Goal: Transaction & Acquisition: Obtain resource

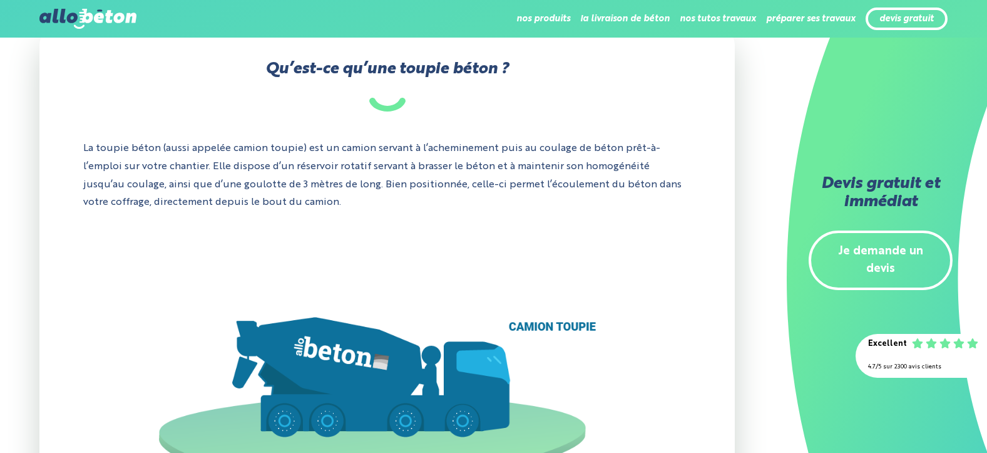
scroll to position [402, 0]
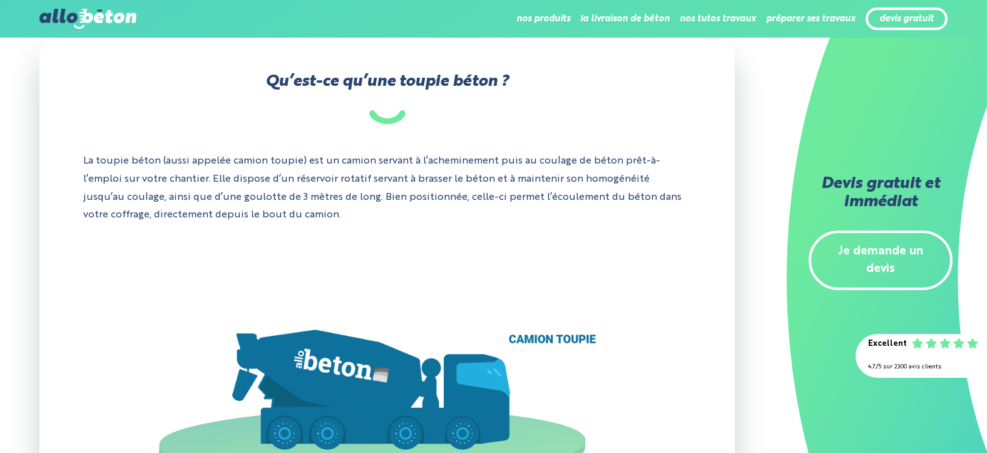
click at [878, 252] on link "Je demande un devis" at bounding box center [881, 260] width 144 height 60
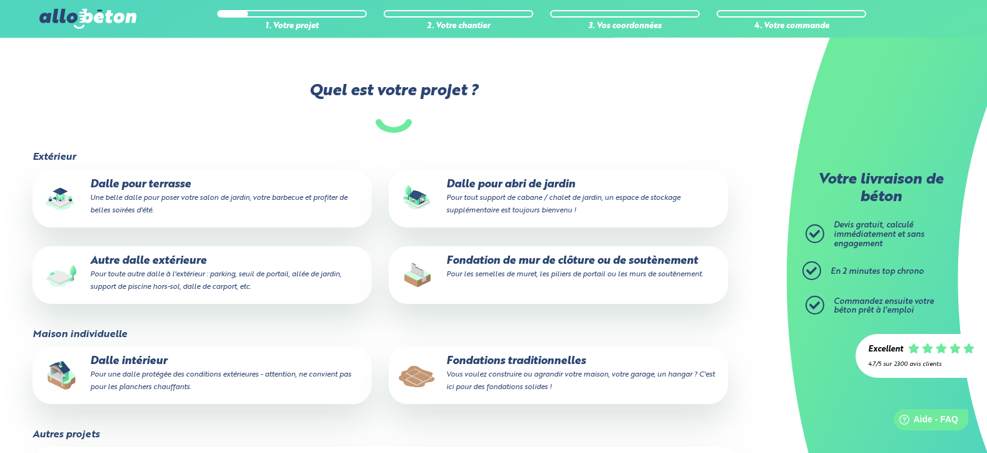
scroll to position [77, 0]
click at [172, 269] on small "Pour toute autre dalle à l'extérieur : parking, seuil de portail, allée de jard…" at bounding box center [215, 279] width 251 height 20
click at [0, 0] on input "Autre dalle extérieure Pour toute autre dalle à l'extérieur : parking, seuil de…" at bounding box center [0, 0] width 0 height 0
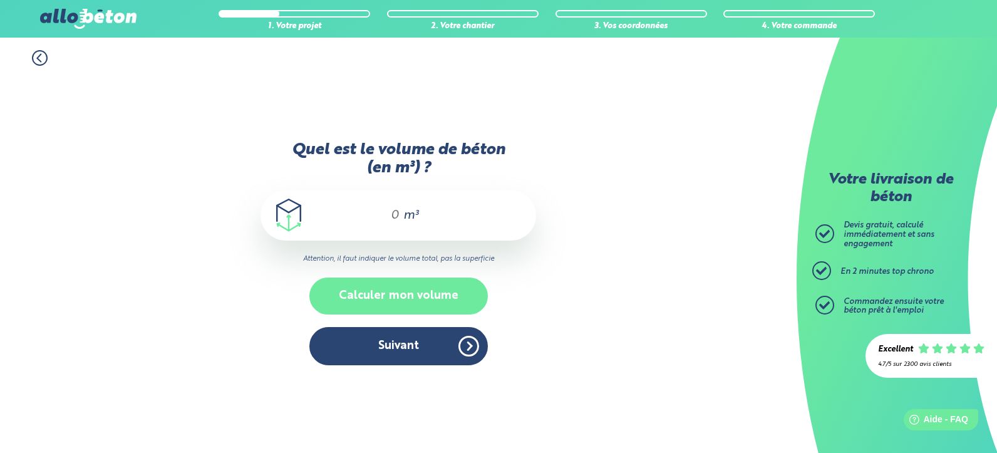
click at [389, 297] on button "Calculer mon volume" at bounding box center [398, 295] width 178 height 37
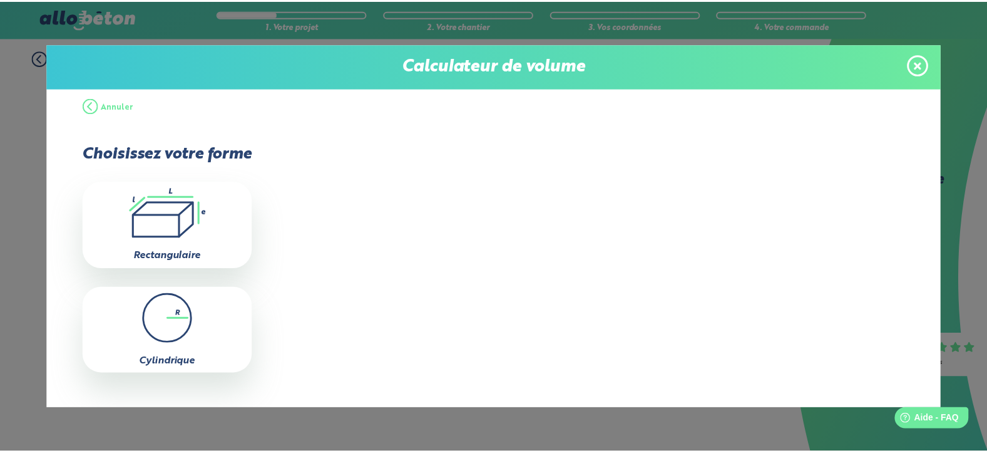
scroll to position [77, 0]
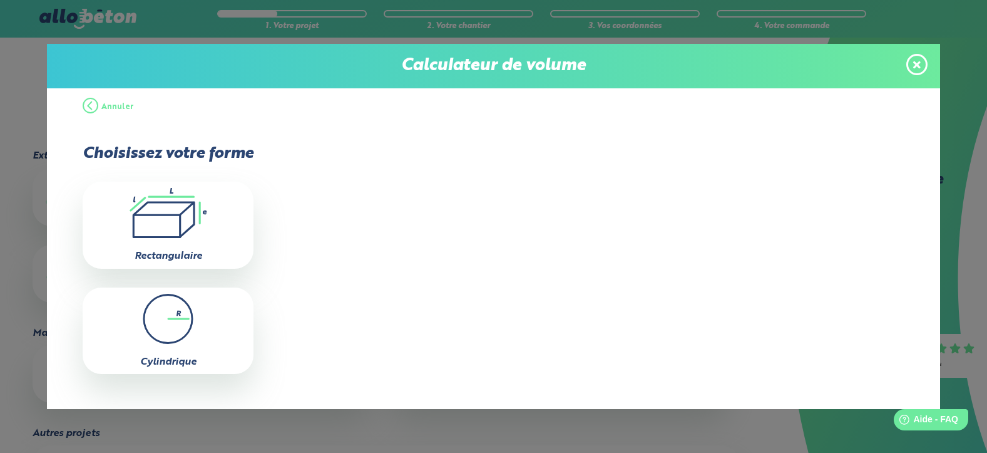
click at [917, 62] on icon at bounding box center [917, 64] width 8 height 11
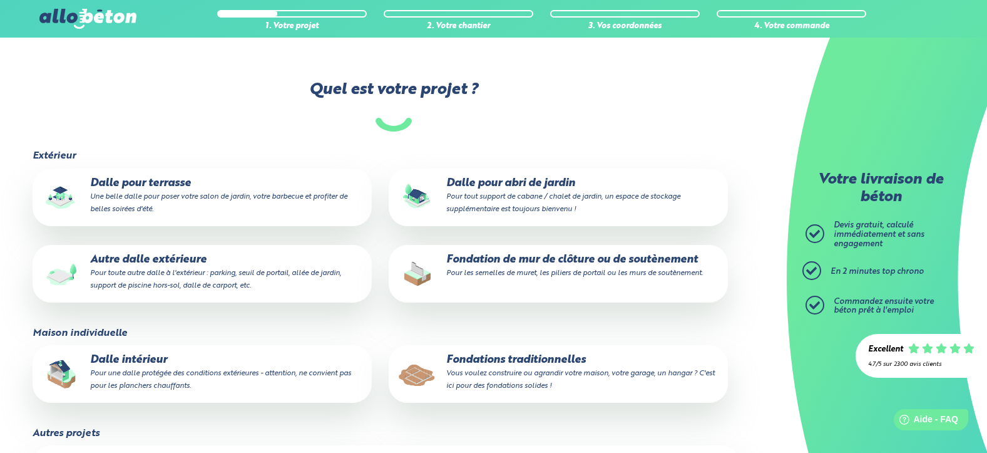
click at [179, 263] on p "Autre dalle extérieure Pour toute autre dalle à l'extérieur : parking, seuil de…" at bounding box center [202, 273] width 322 height 38
click at [0, 0] on input "Autre dalle extérieure Pour toute autre dalle à l'extérieur : parking, seuil de…" at bounding box center [0, 0] width 0 height 0
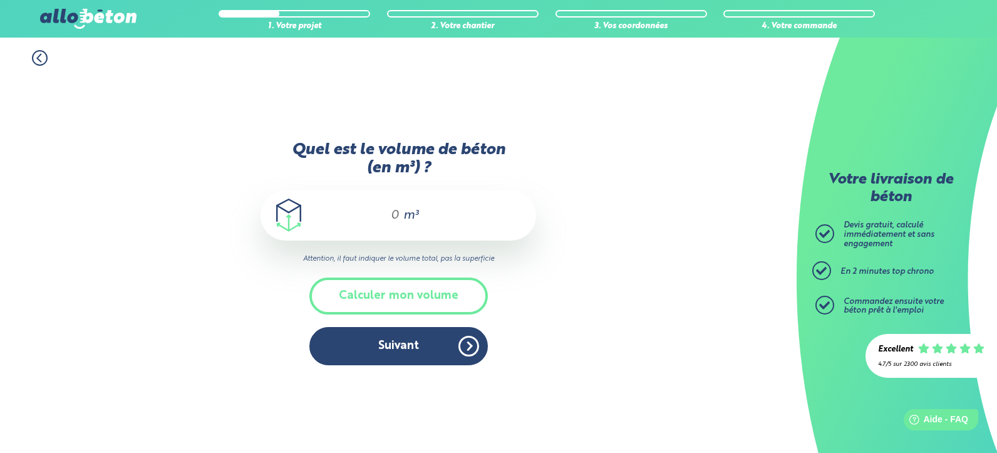
click at [423, 215] on div "m³" at bounding box center [397, 215] width 275 height 50
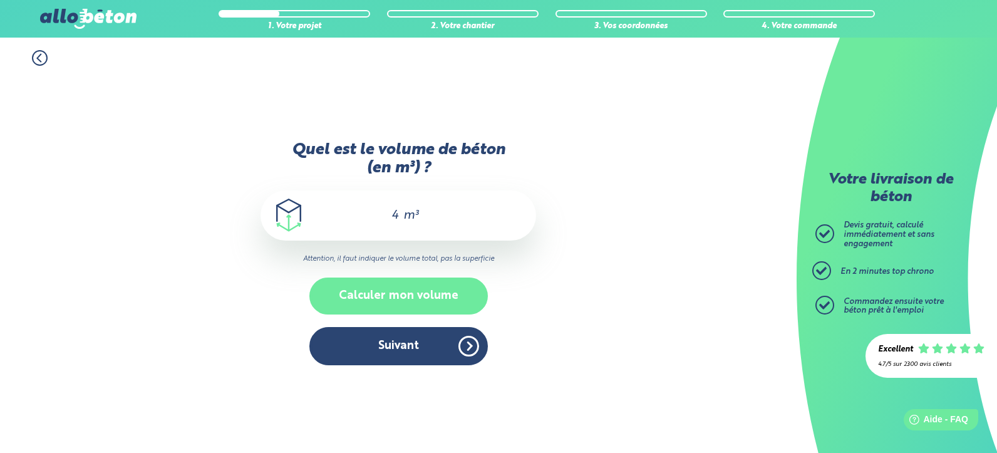
click at [391, 297] on button "Calculer mon volume" at bounding box center [398, 295] width 178 height 37
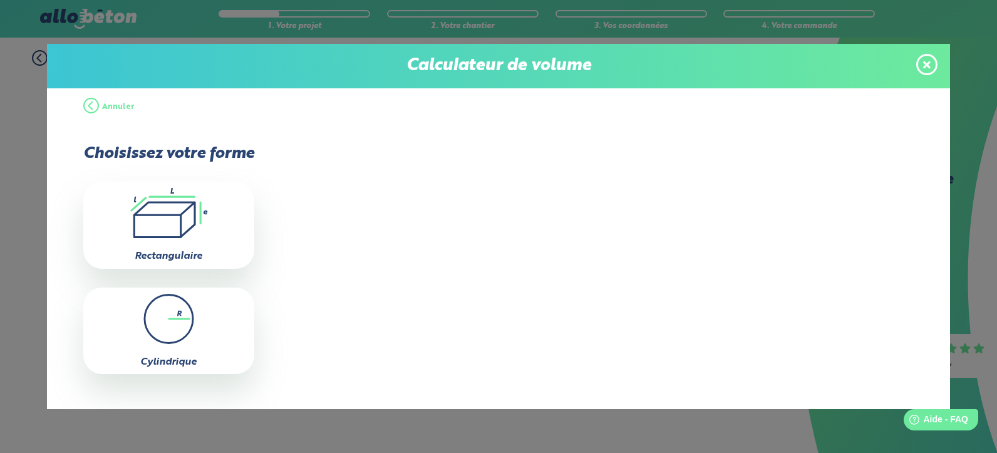
click at [175, 221] on icon ".icon-calc-rectanglea{fill:none;stroke-linecap:round;stroke-width:3px;stroke:#6…" at bounding box center [169, 213] width 158 height 50
type input "0"
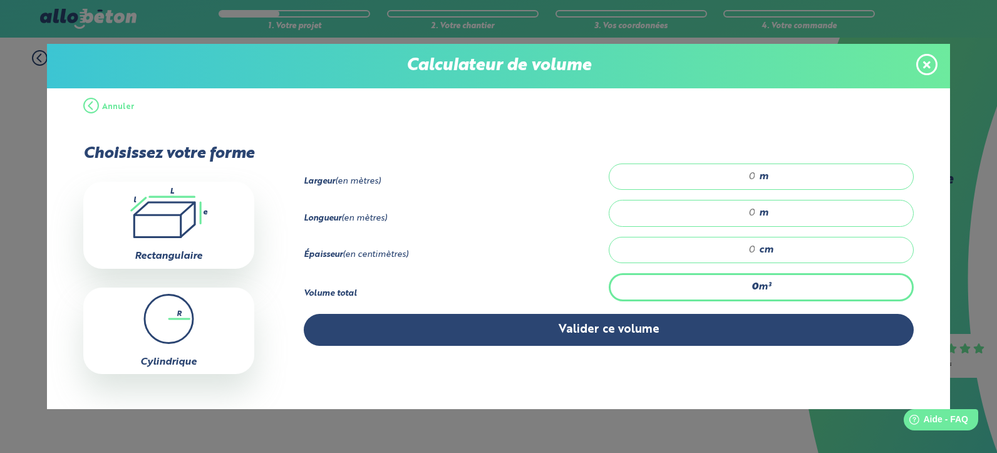
click at [751, 174] on div "m" at bounding box center [760, 176] width 305 height 26
type input "21"
click at [759, 210] on span "m" at bounding box center [763, 212] width 9 height 11
type input "21"
click at [744, 173] on input "21" at bounding box center [689, 176] width 134 height 13
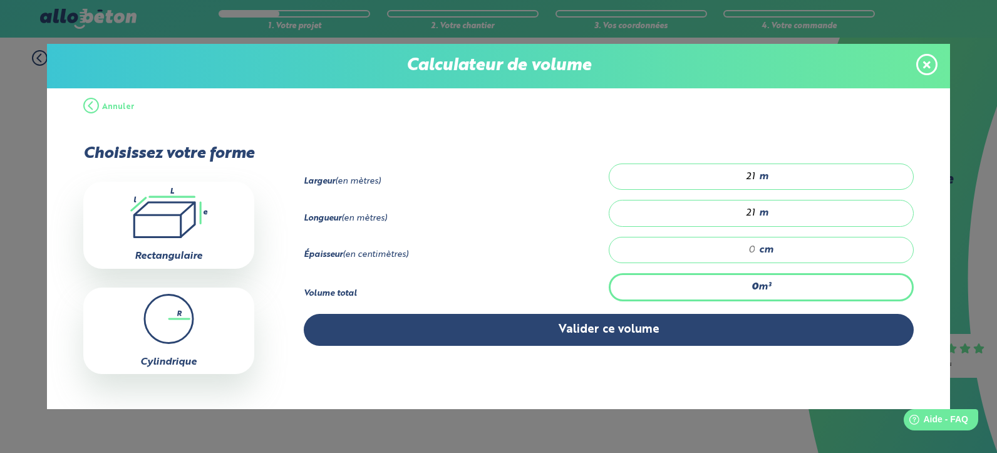
click at [751, 173] on div "21 m" at bounding box center [760, 176] width 305 height 26
drag, startPoint x: 751, startPoint y: 174, endPoint x: 757, endPoint y: 178, distance: 7.6
click at [756, 178] on div "1 m" at bounding box center [760, 176] width 305 height 26
click at [751, 178] on div "1 m" at bounding box center [760, 176] width 305 height 26
click at [749, 173] on div "301 m" at bounding box center [760, 176] width 305 height 26
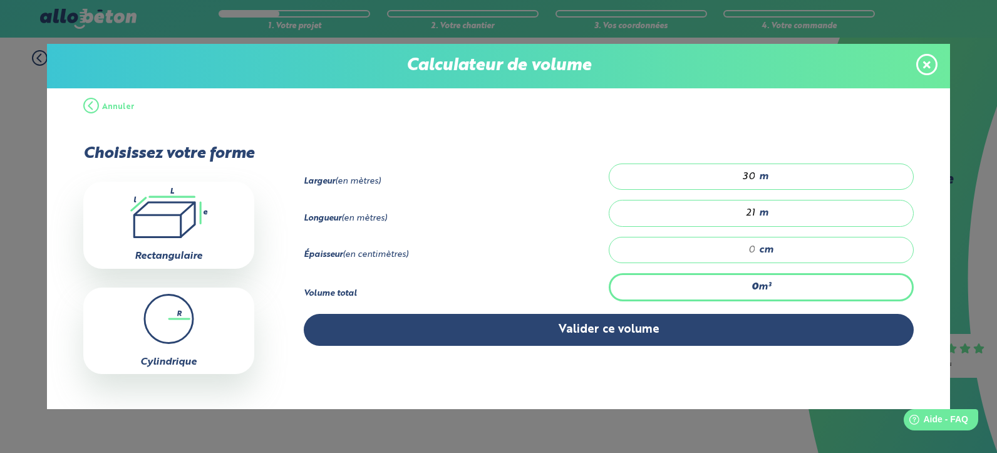
click at [738, 176] on input "30" at bounding box center [689, 176] width 134 height 13
type input "130"
click at [749, 249] on div "cm" at bounding box center [760, 250] width 305 height 26
type input "27.3"
type input "1"
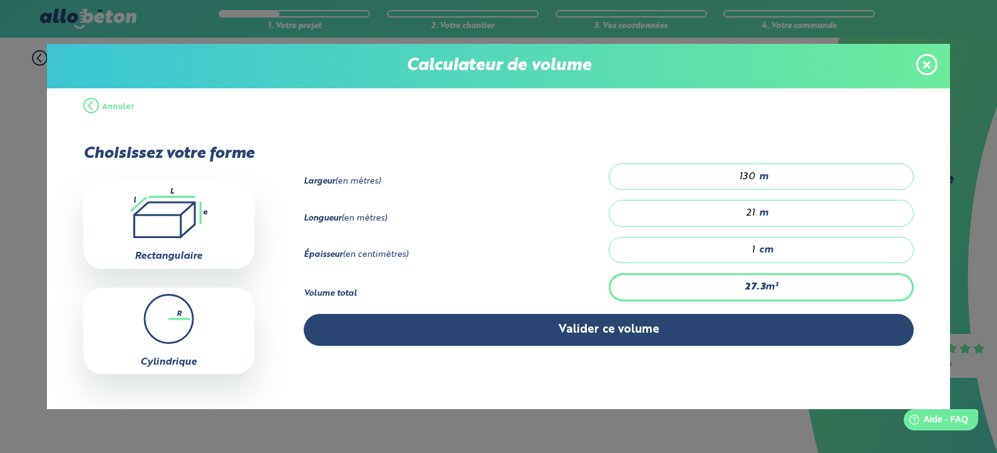
type input "409.5"
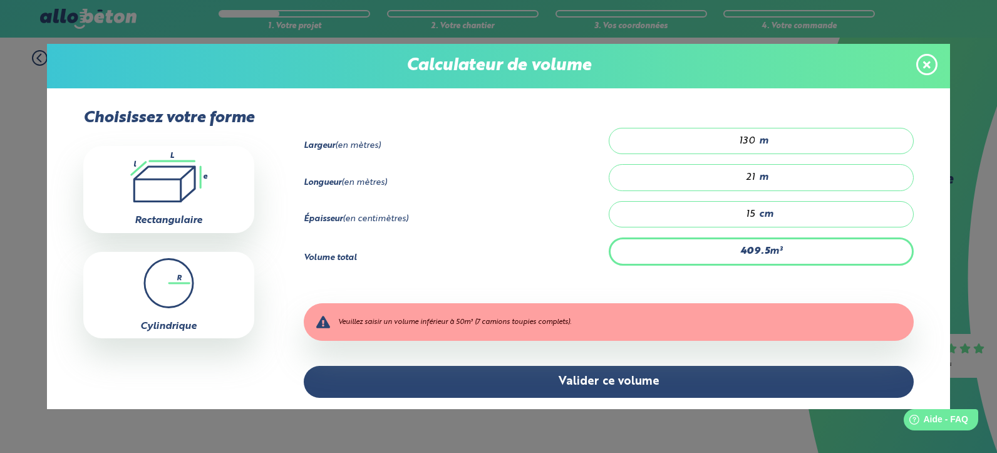
scroll to position [42, 0]
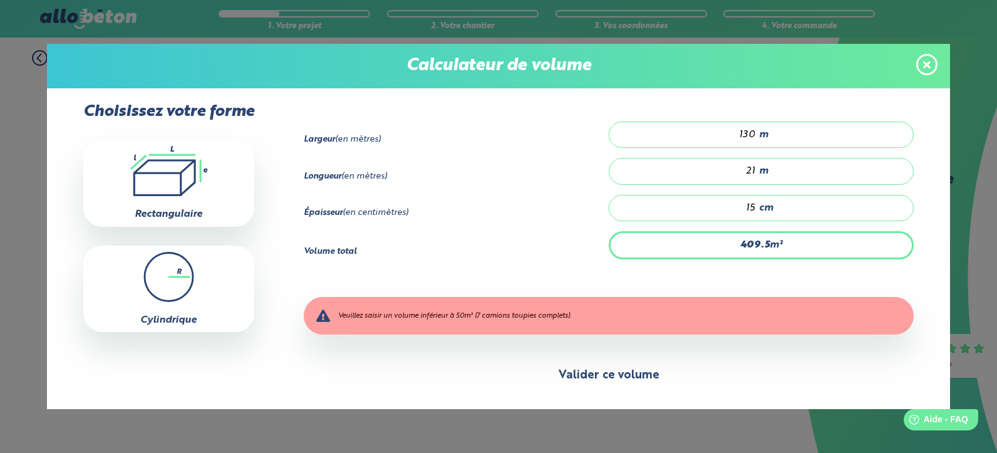
type input "15"
click at [599, 376] on button "Valider ce volume" at bounding box center [609, 375] width 610 height 32
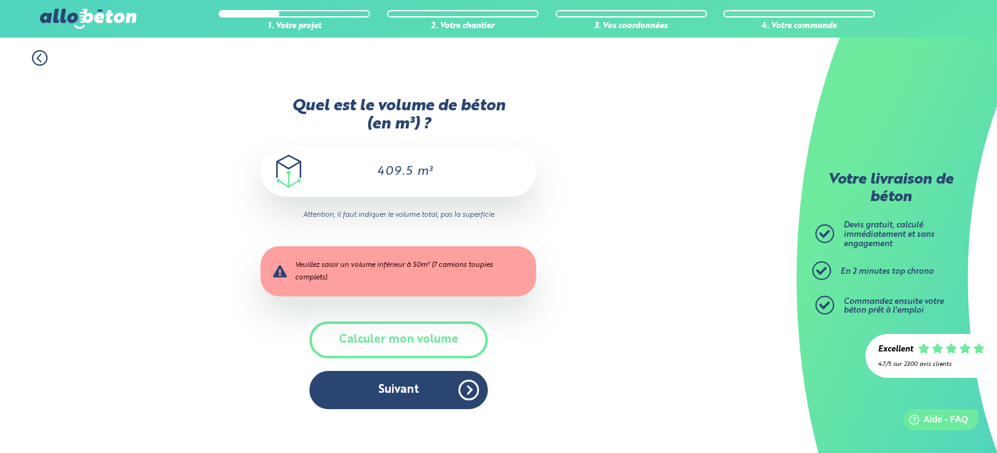
scroll to position [0, 0]
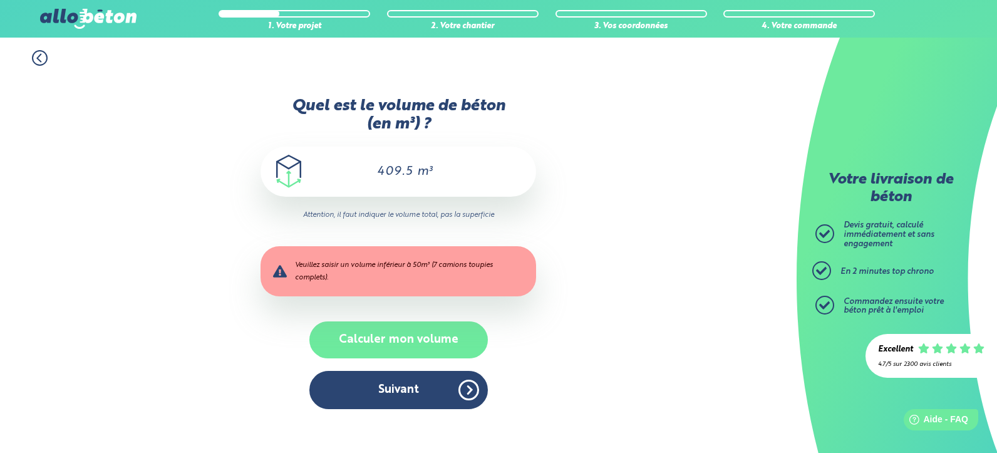
click at [382, 341] on button "Calculer mon volume" at bounding box center [398, 339] width 178 height 37
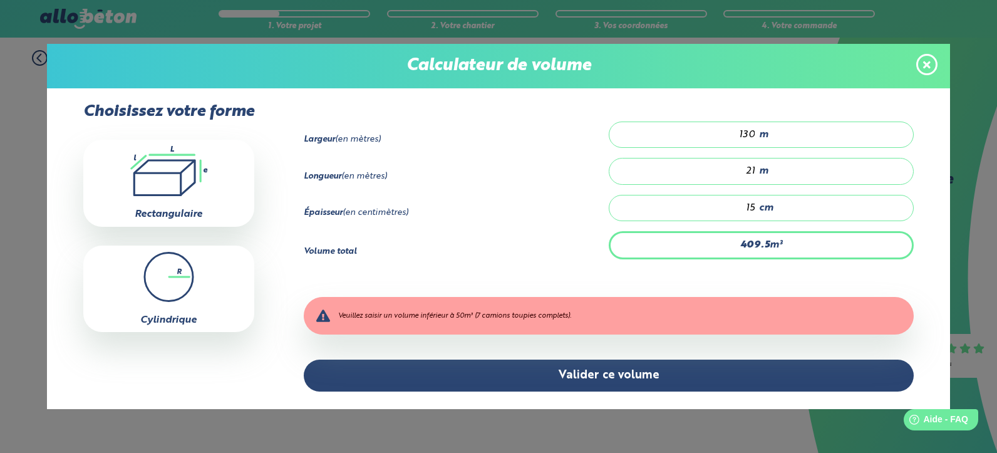
scroll to position [58, 0]
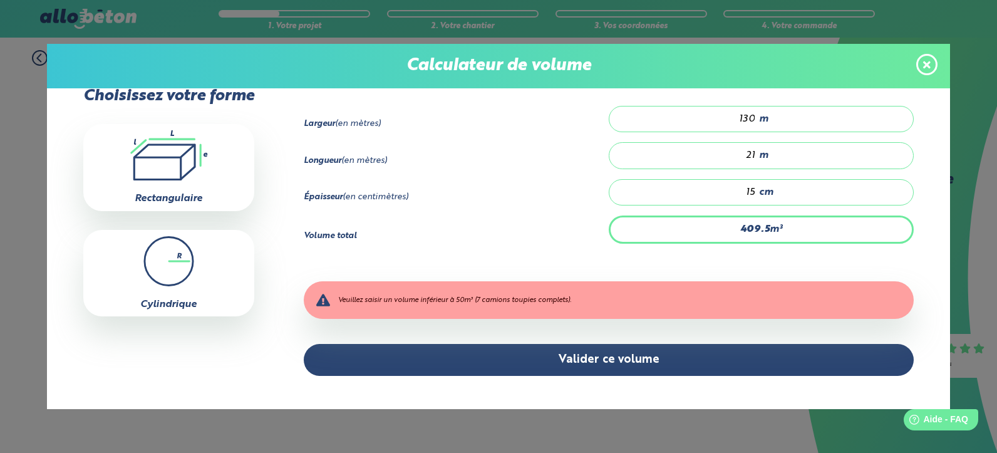
click at [748, 153] on input "21" at bounding box center [689, 155] width 134 height 13
type input "39"
type input "2"
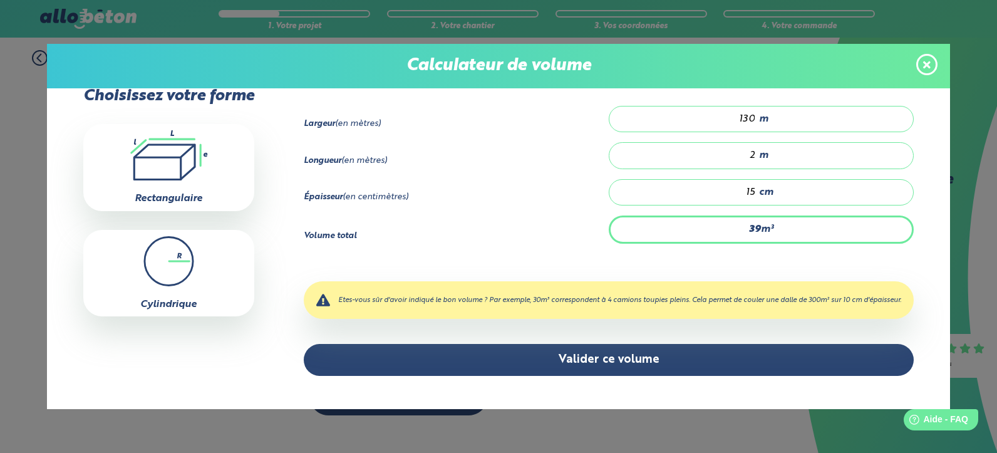
type input "0"
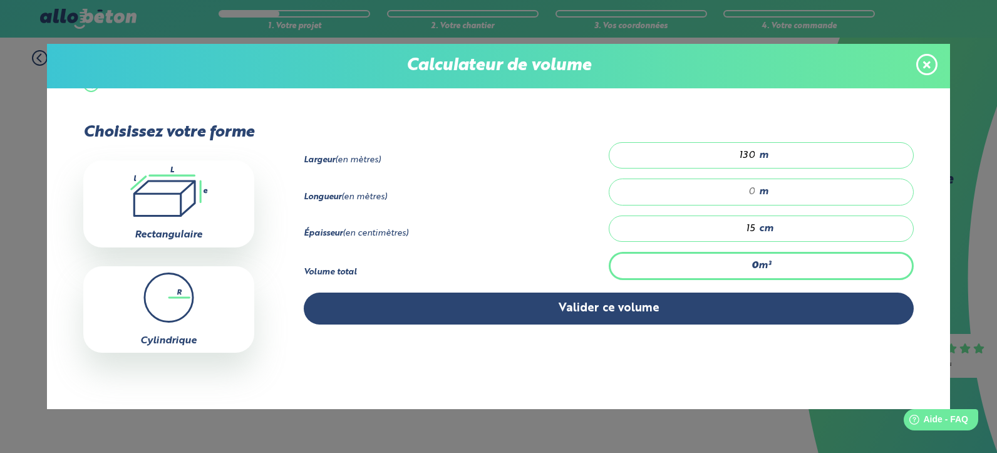
scroll to position [20, 0]
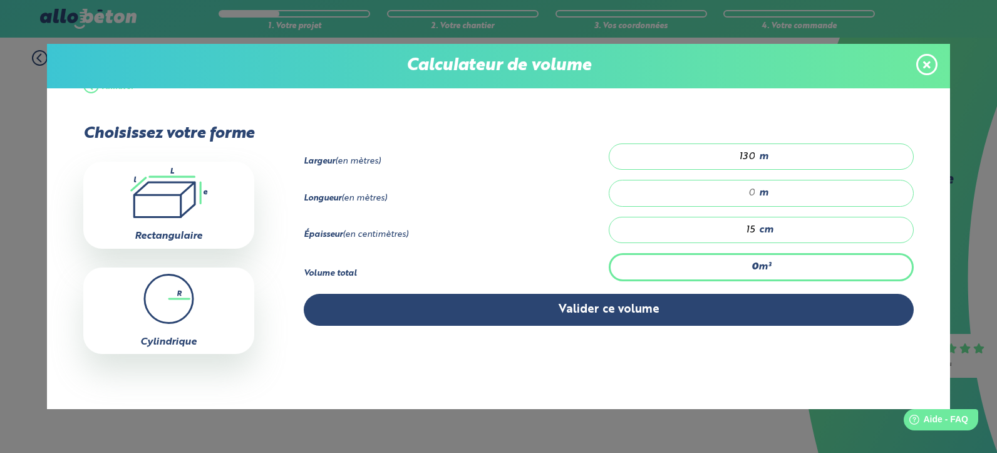
click at [759, 153] on span "m" at bounding box center [763, 156] width 9 height 11
click at [750, 154] on div "130 m" at bounding box center [760, 156] width 305 height 26
drag, startPoint x: 737, startPoint y: 154, endPoint x: 751, endPoint y: 153, distance: 14.4
click at [751, 153] on div "130 m" at bounding box center [760, 156] width 305 height 26
type input "1"
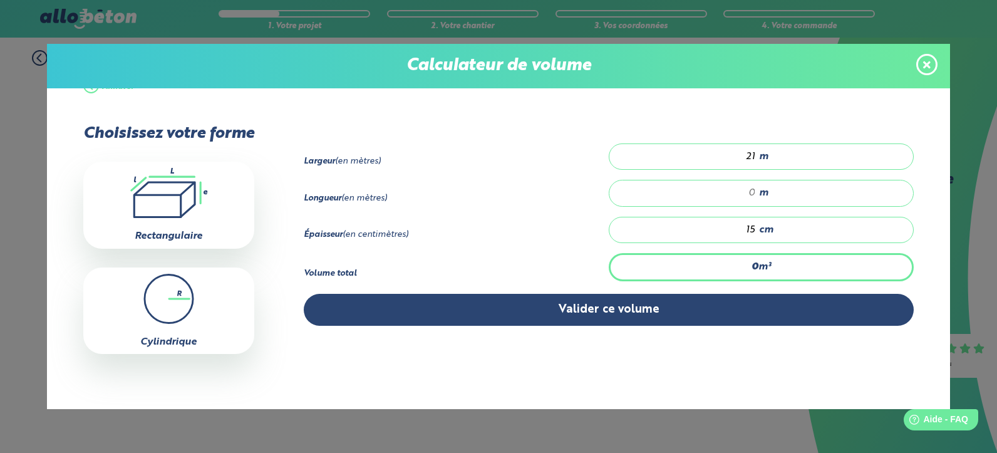
type input "21"
click at [747, 191] on input "number" at bounding box center [689, 193] width 134 height 13
type input "3.15"
type input "1"
type input "40.95"
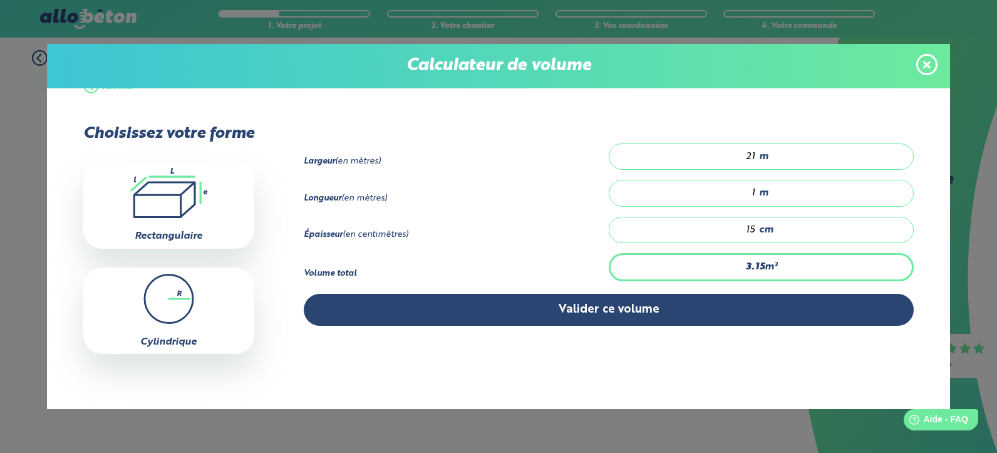
type input "13"
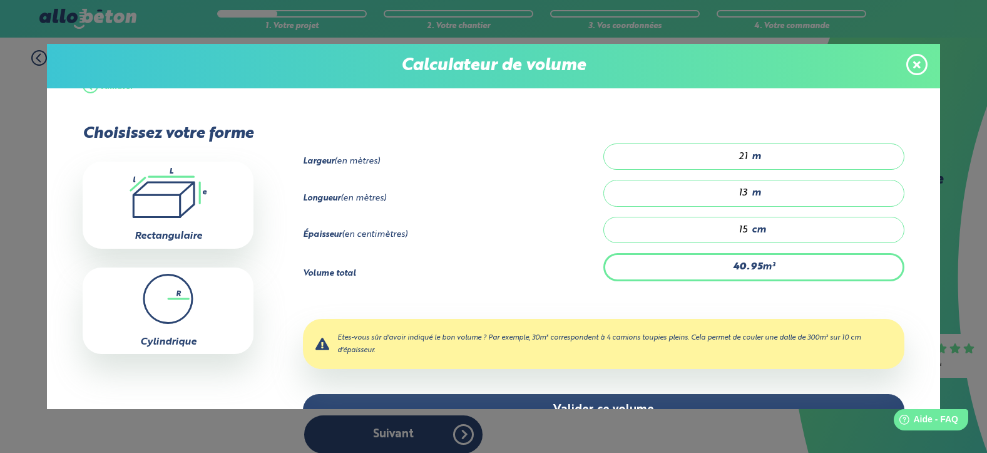
type input "409.5"
type input "130"
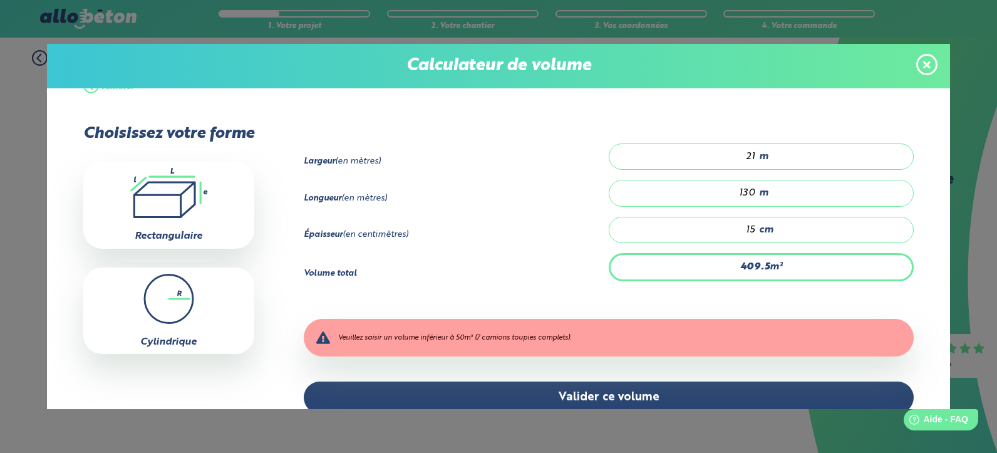
type input "40.95"
type input "13"
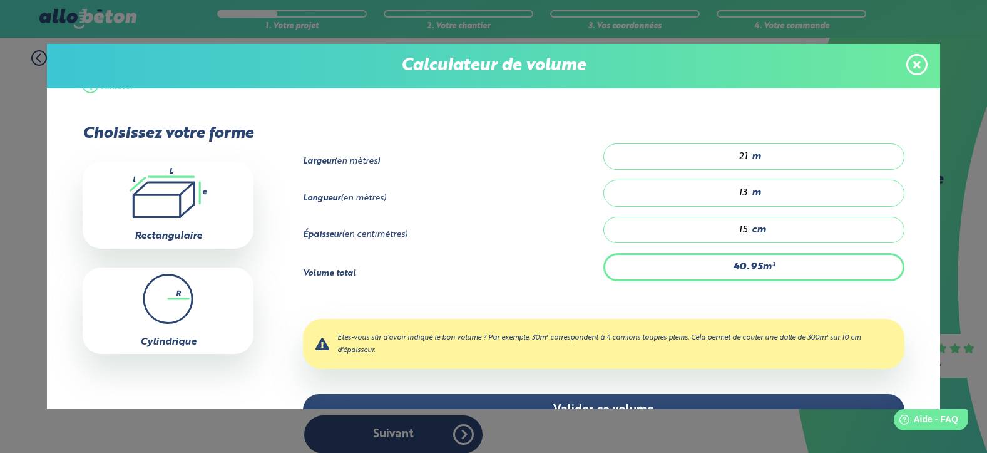
type input "3.15"
type input "1"
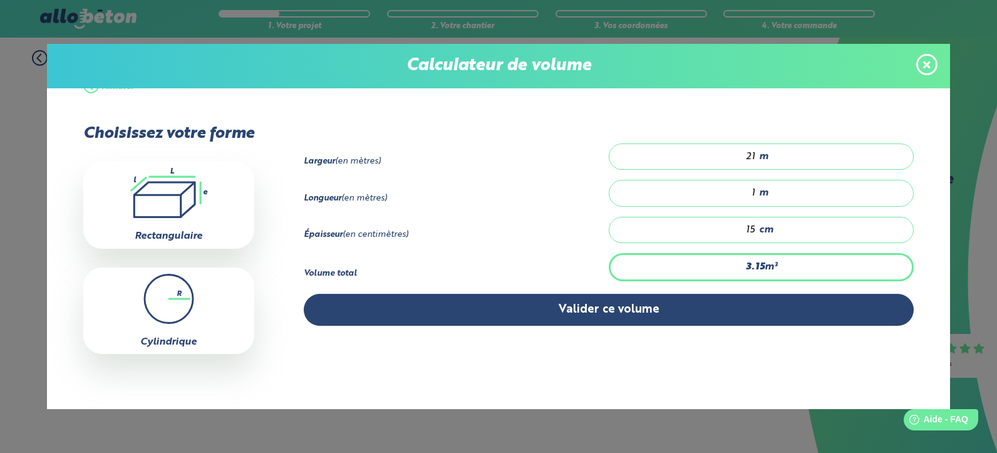
type input "0"
type input "6.3"
type input "2"
click at [476, 169] on div "Largeur (en mètres) 21 m" at bounding box center [609, 161] width 610 height 36
click at [746, 192] on input "2" at bounding box center [689, 193] width 134 height 13
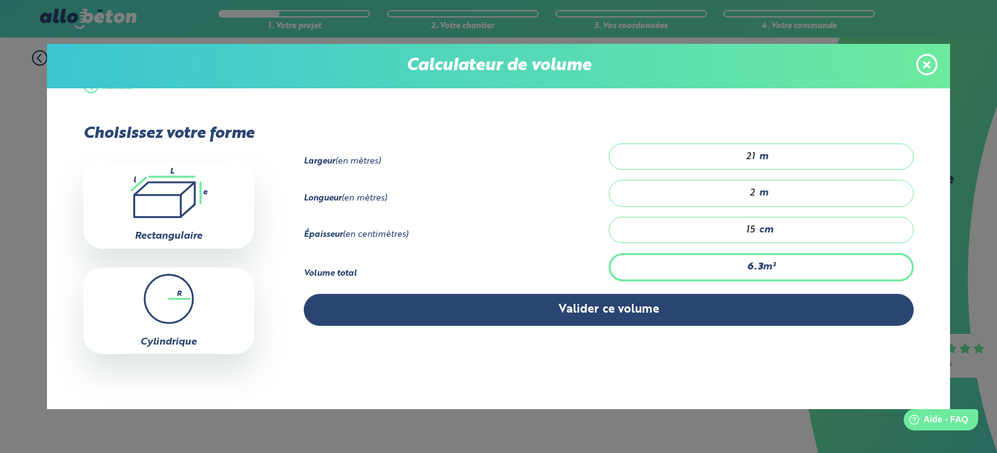
type input "0"
type input "3.15"
type input "1"
type input "40.95"
type input "13"
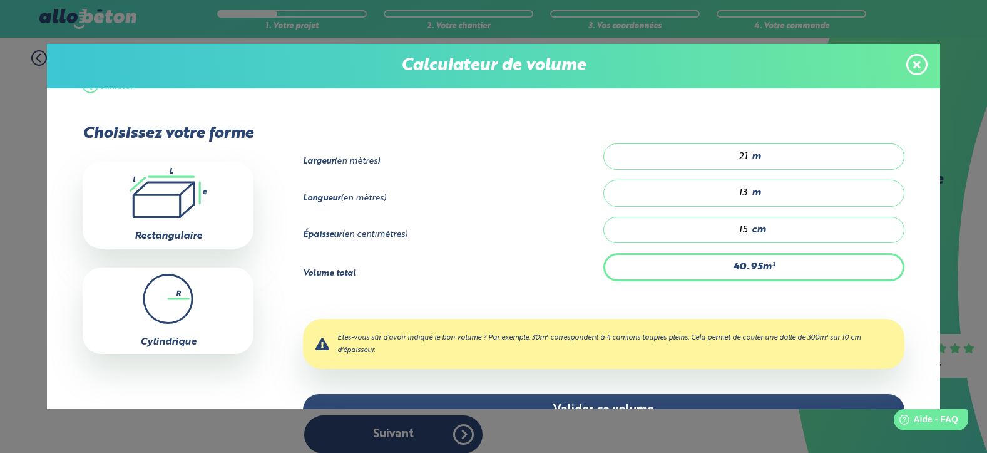
type input "409.5"
type input "130"
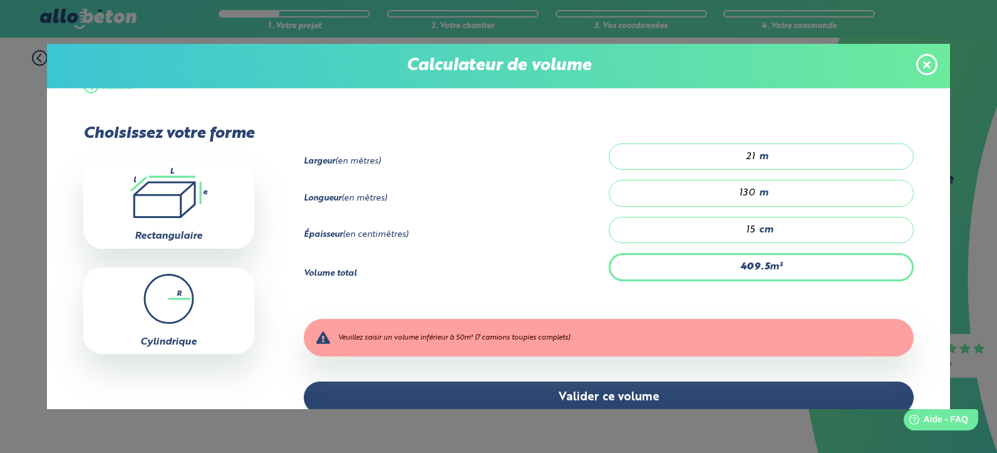
type input "40.95"
type input "13"
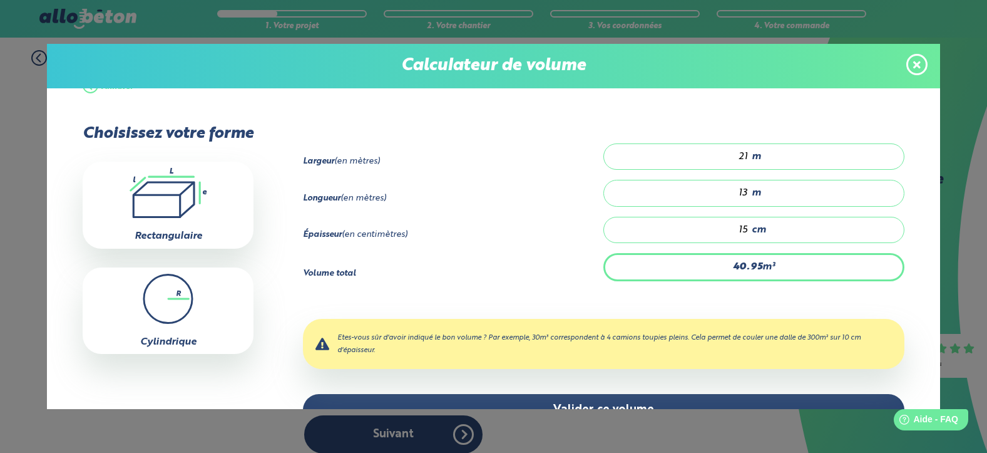
type input "3.15"
type input "1"
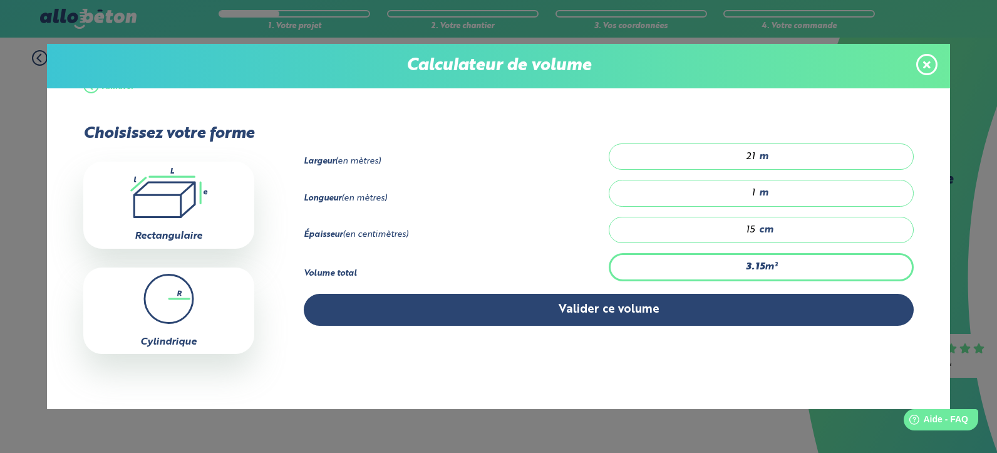
type input "0"
click at [750, 156] on div "21 m" at bounding box center [760, 156] width 305 height 26
type input "2"
type input "130"
click at [746, 190] on input "number" at bounding box center [689, 193] width 134 height 13
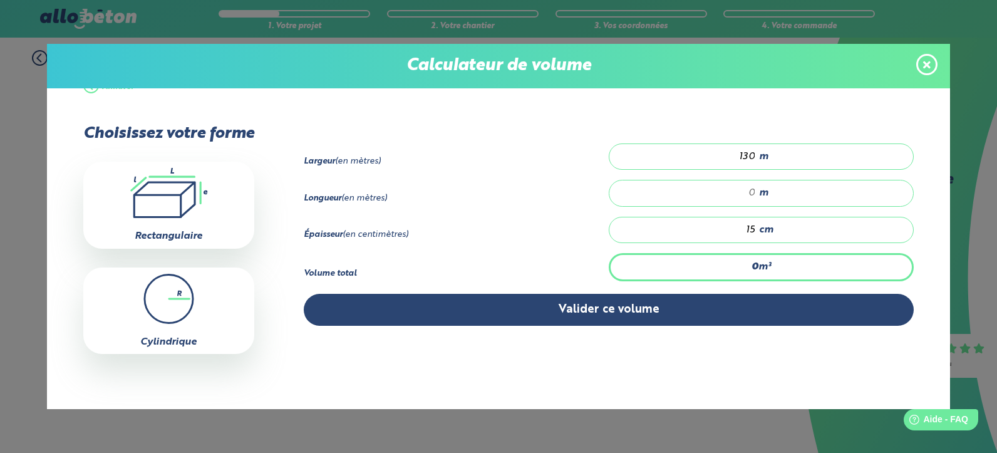
type input "39"
type input "2"
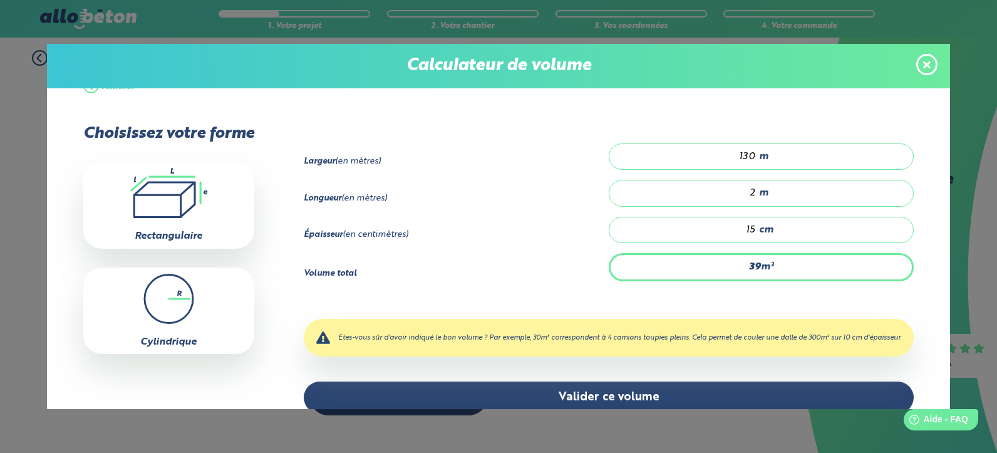
type input "390"
type input "20"
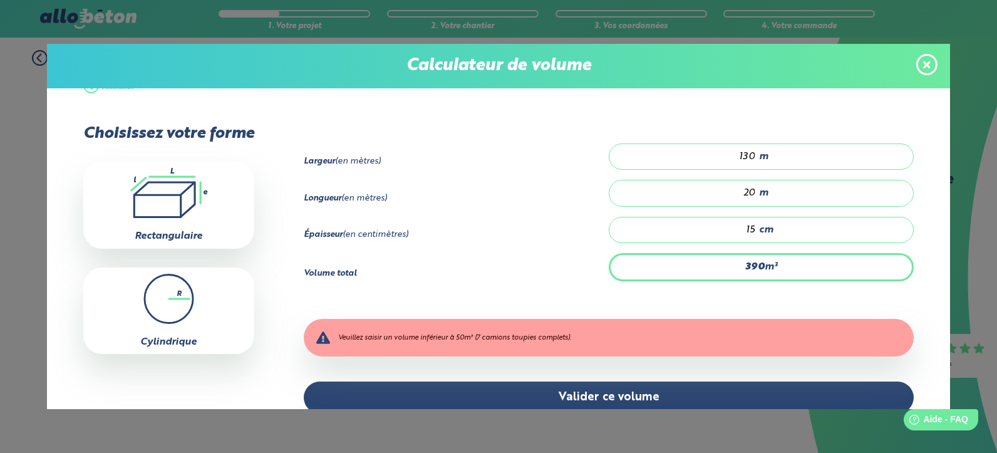
type input "39"
type input "2"
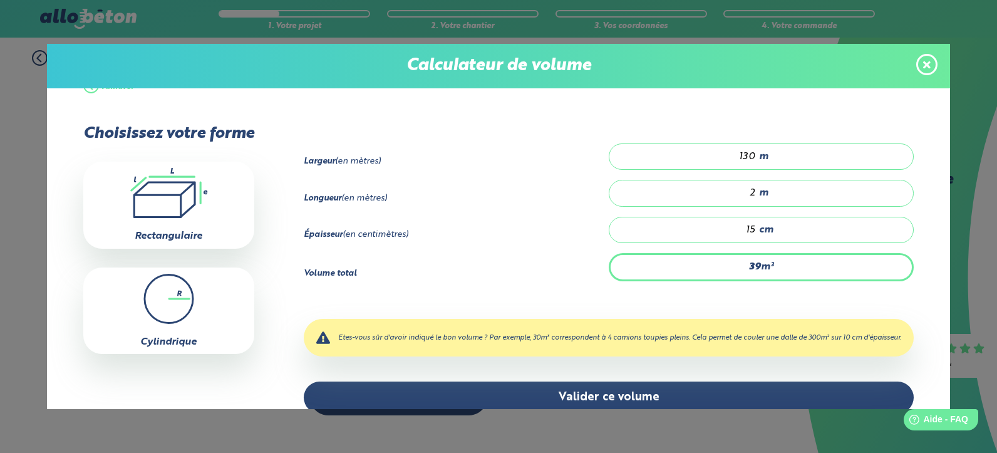
type input "429"
type input "22"
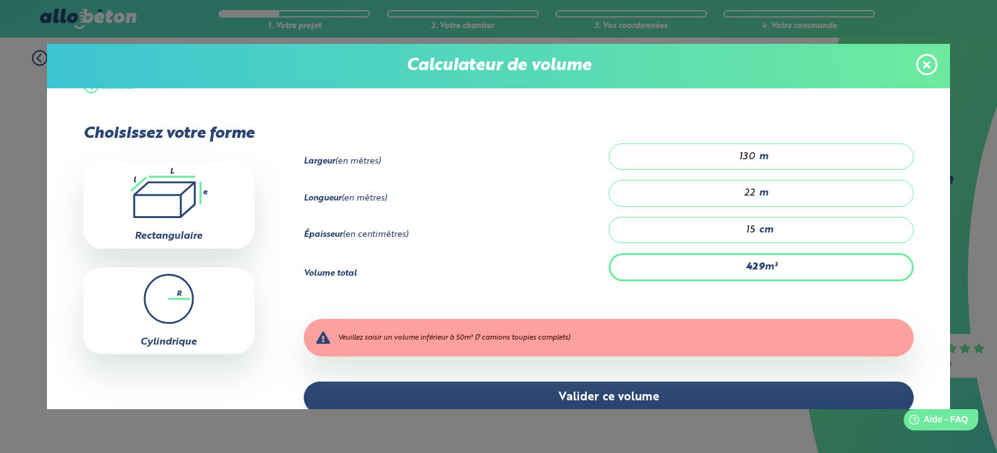
type input "39"
type input "2"
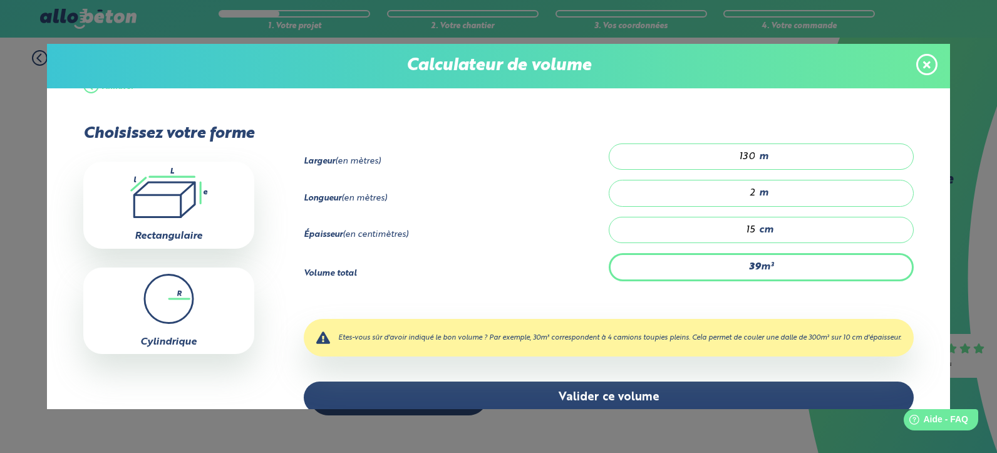
type input "0"
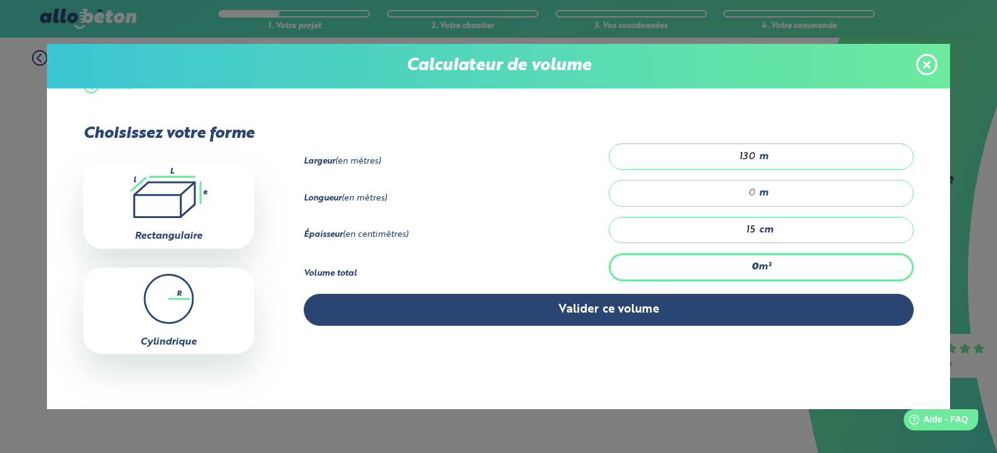
type input "39"
type input "2"
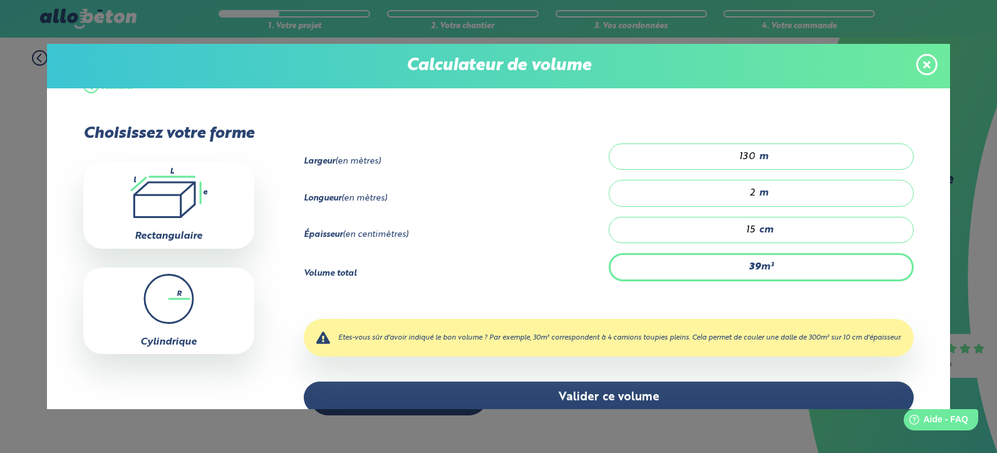
type input "429"
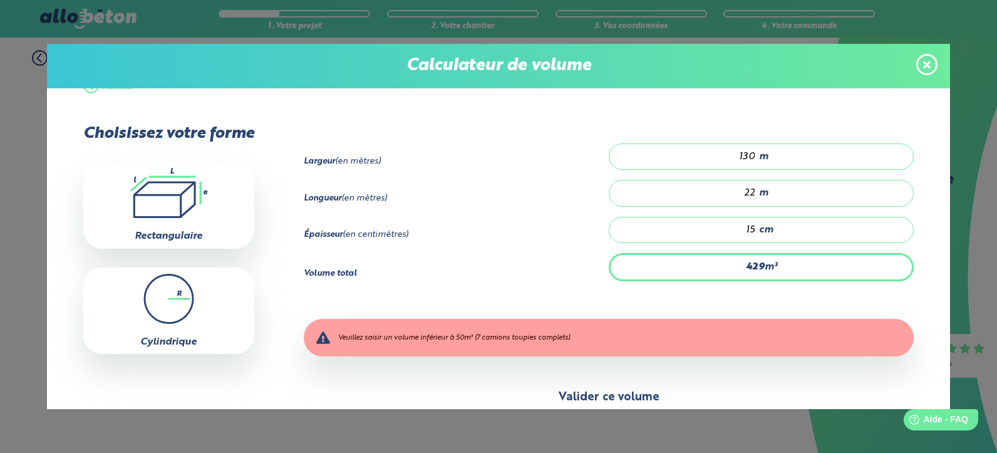
type input "22"
click at [588, 398] on button "Valider ce volume" at bounding box center [609, 397] width 610 height 32
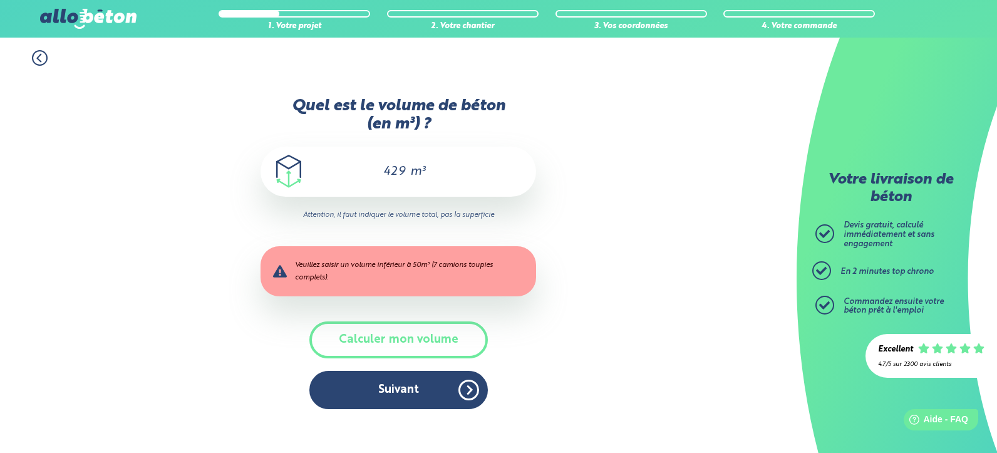
scroll to position [0, 0]
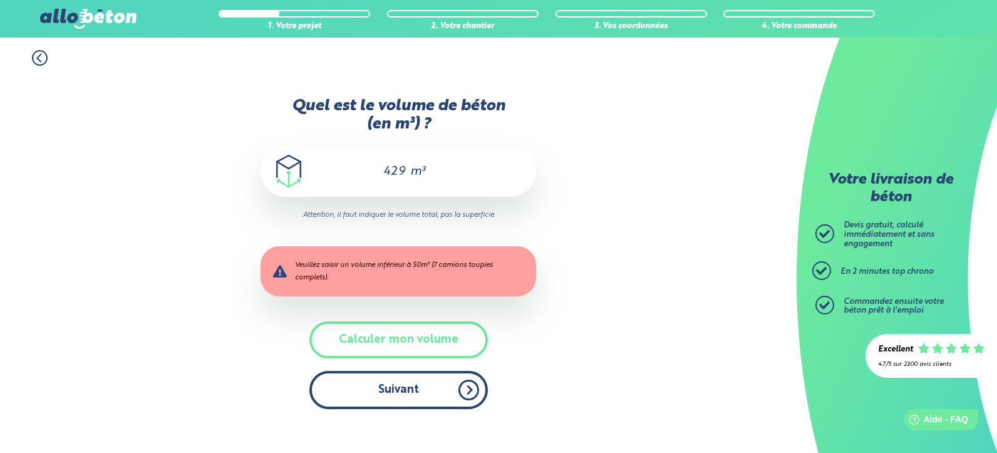
click at [384, 383] on button "Suivant" at bounding box center [398, 390] width 178 height 38
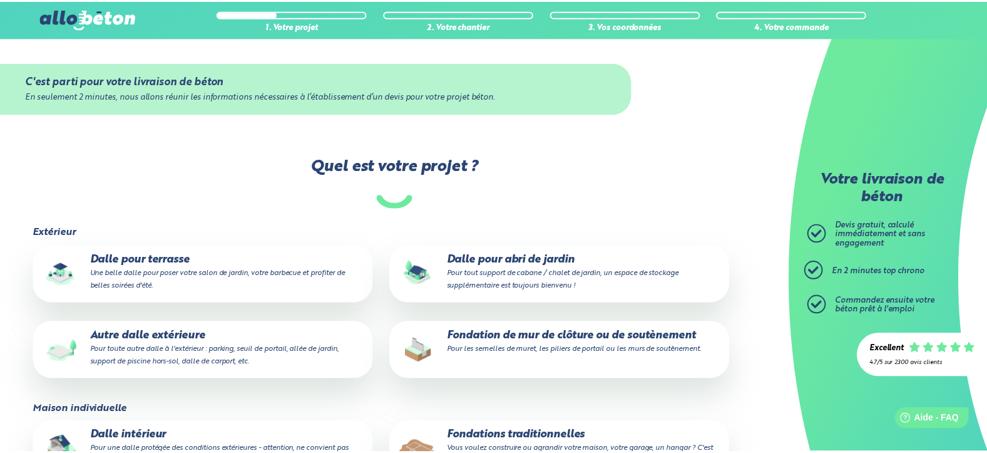
scroll to position [77, 0]
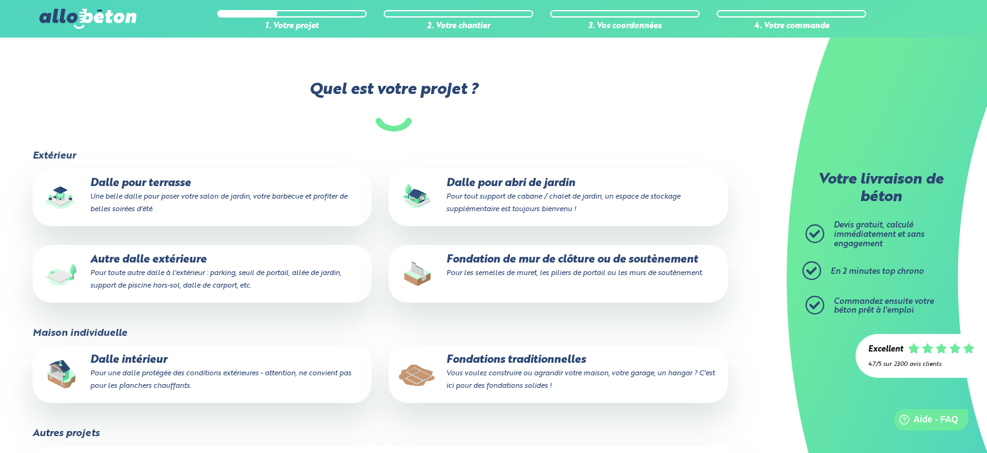
click at [159, 269] on small "Pour toute autre dalle à l'extérieur : parking, seuil de portail, allée de jard…" at bounding box center [215, 279] width 251 height 20
click at [0, 0] on input "Autre dalle extérieure Pour toute autre dalle à l'extérieur : parking, seuil de…" at bounding box center [0, 0] width 0 height 0
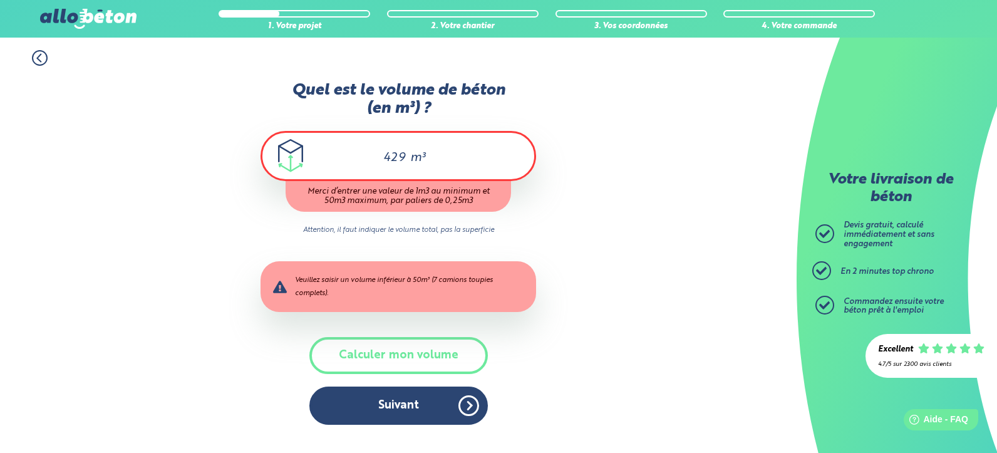
click at [377, 356] on button "Calculer mon volume" at bounding box center [398, 355] width 178 height 37
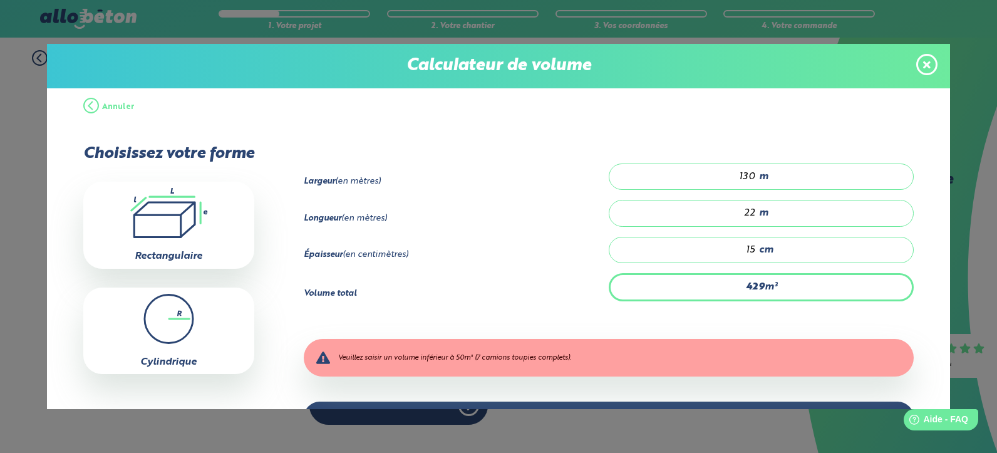
click at [738, 178] on input "130" at bounding box center [689, 176] width 134 height 13
type input "4.29"
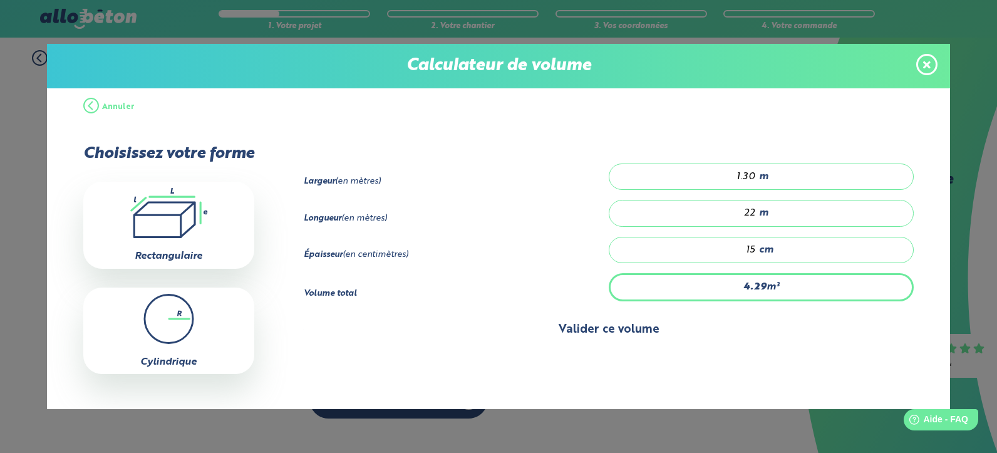
click at [602, 329] on button "Valider ce volume" at bounding box center [609, 330] width 610 height 32
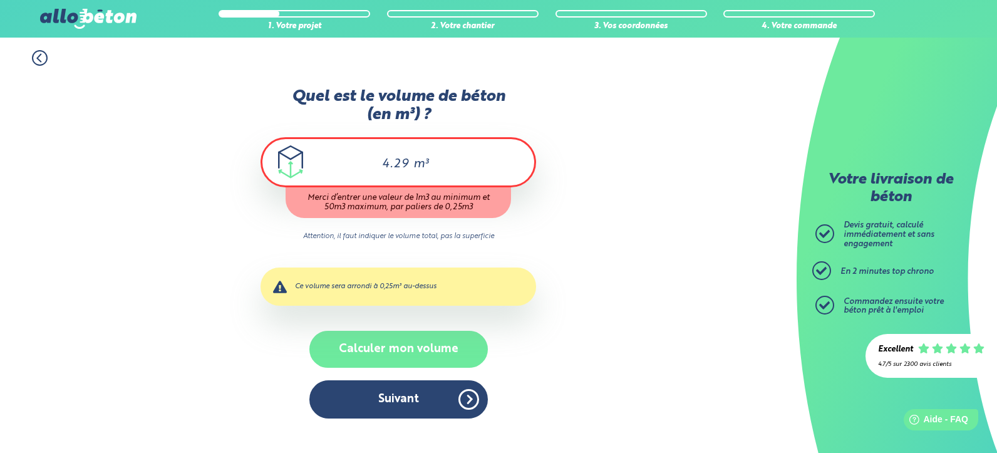
click at [399, 349] on button "Calculer mon volume" at bounding box center [398, 349] width 178 height 37
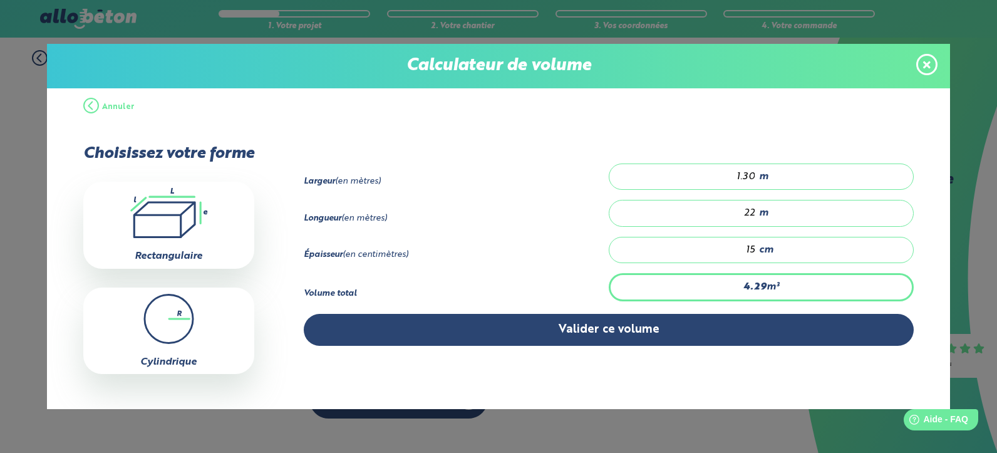
click at [738, 175] on input "1.30" at bounding box center [689, 176] width 134 height 13
click at [747, 175] on input "1.30" at bounding box center [689, 176] width 134 height 13
type input "1.3"
type input "0"
type input "3.3"
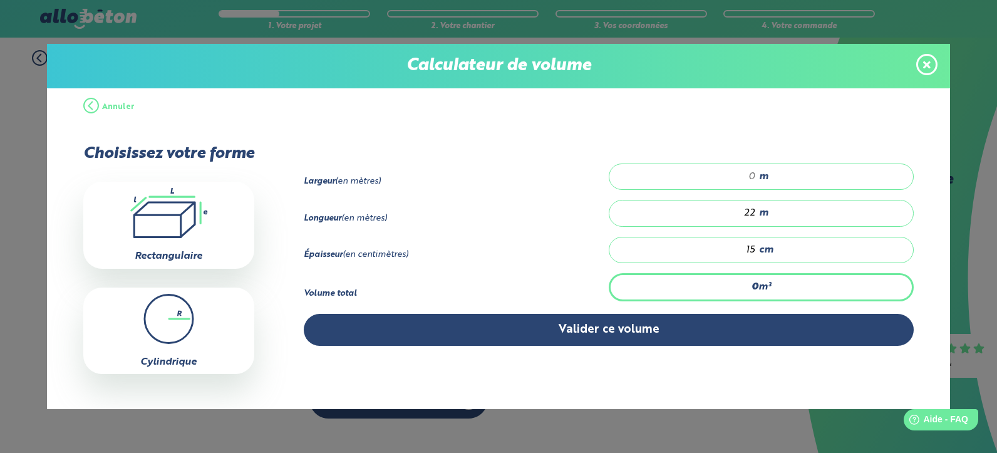
type input "1"
type input "33"
type input "10"
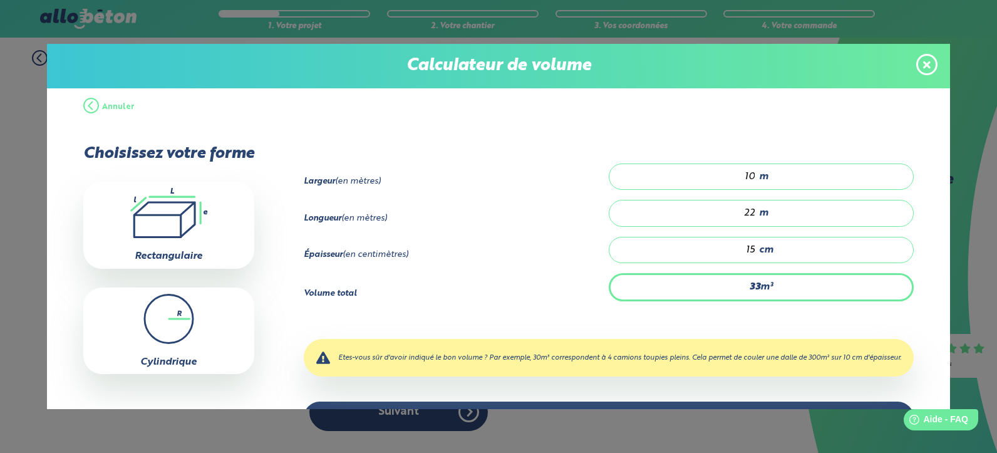
type input "0"
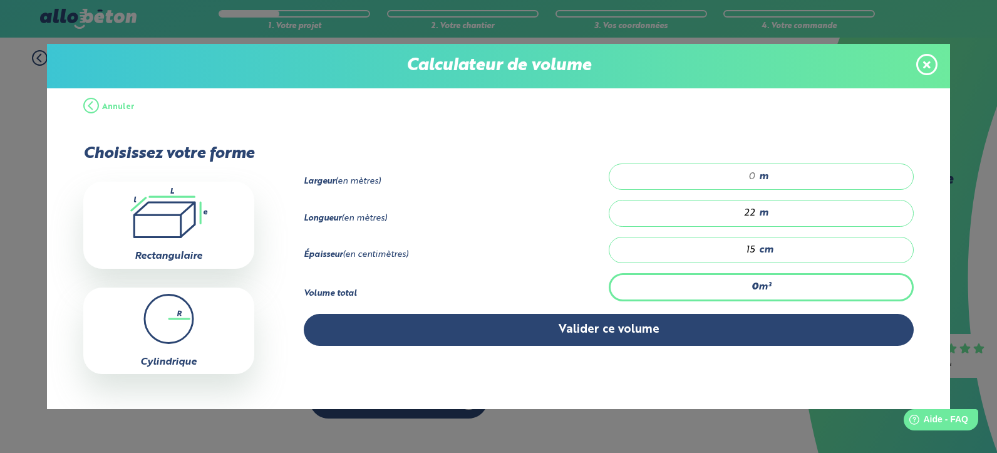
type input "33.99"
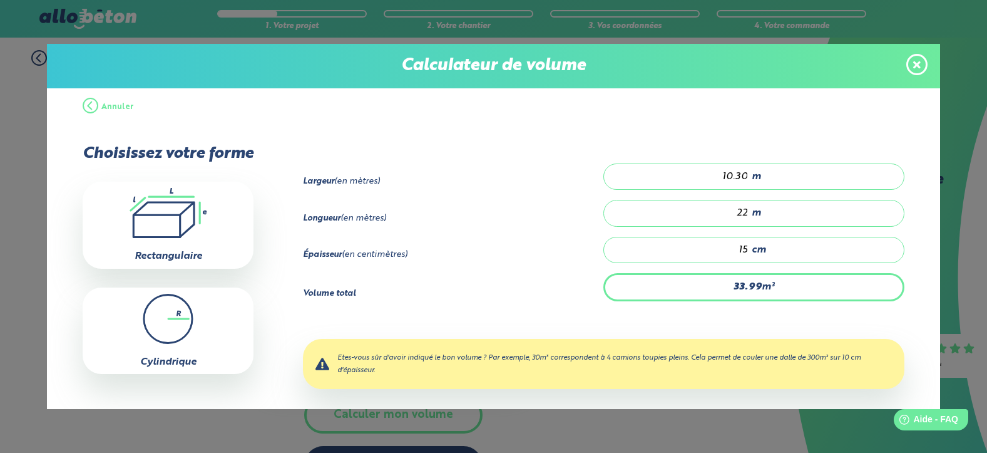
click at [575, 206] on div "Longueur (en mètres) 22 m" at bounding box center [604, 218] width 602 height 36
click at [741, 173] on input "10.30" at bounding box center [683, 176] width 132 height 13
type input "10.3"
type input "0"
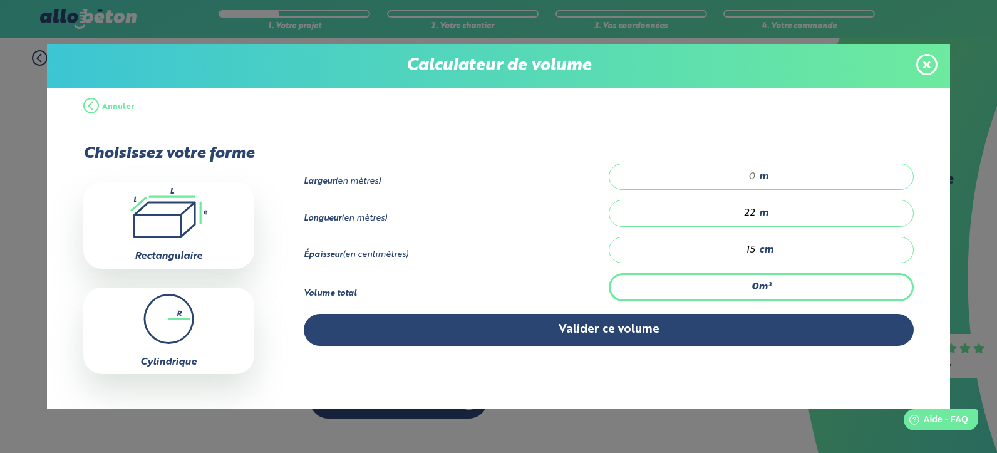
type input "33"
type input "10"
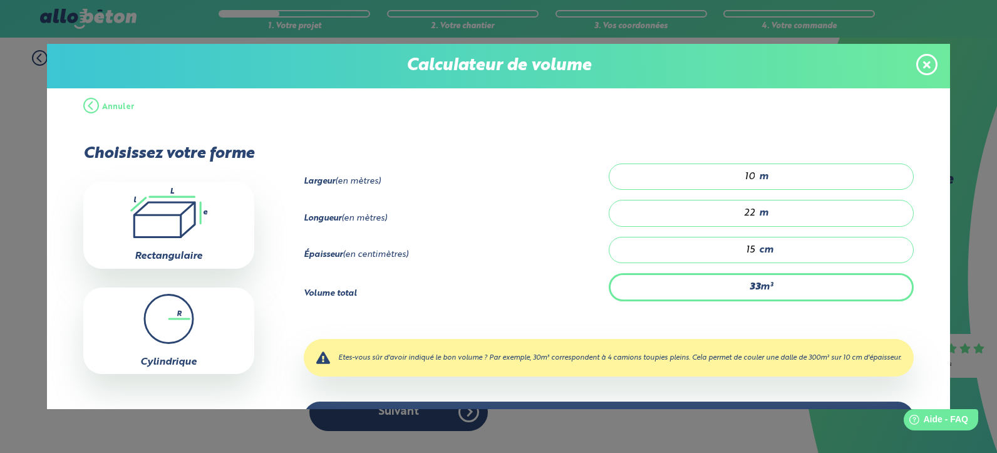
type input "3.3"
type input "1"
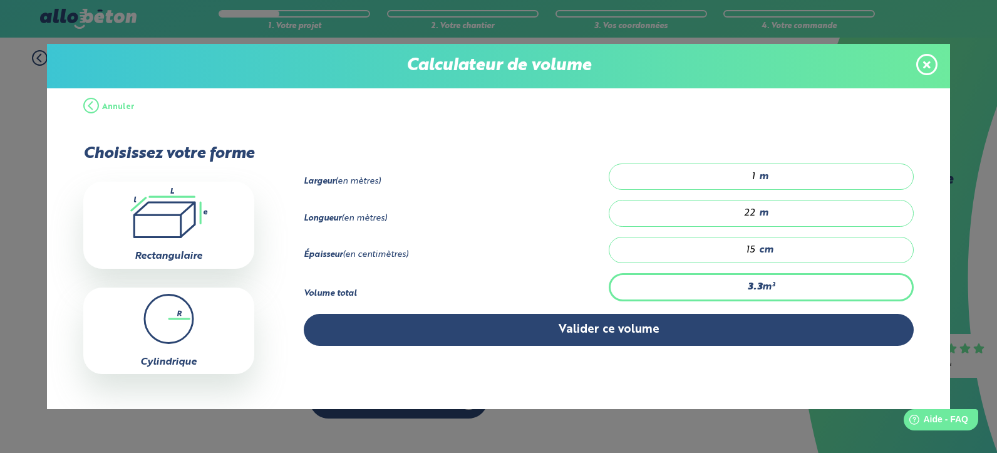
type input "0"
type input "3.3"
type input "1"
type input "0"
type input "4.29"
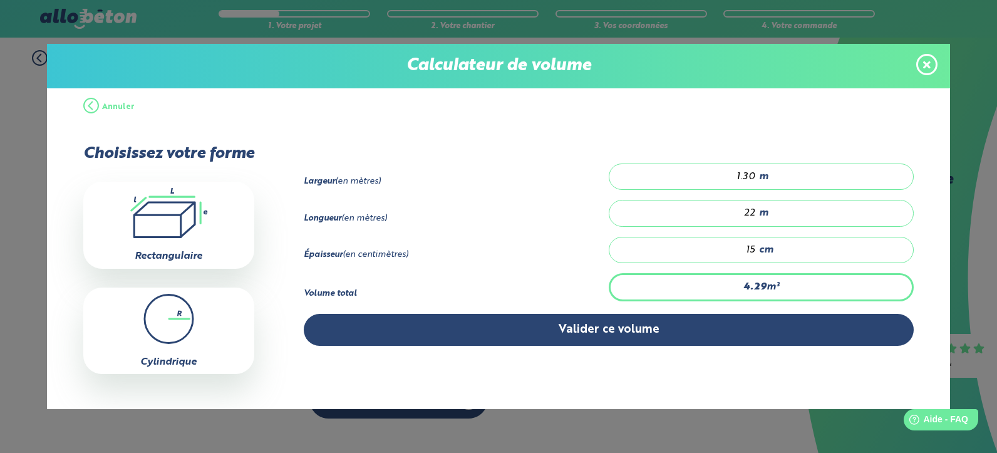
type input "1.30"
click at [625, 395] on div "Annuler Choisissez votre forme .icon-calc-rectanglea{fill:none;stroke-linecap:r…" at bounding box center [498, 248] width 903 height 321
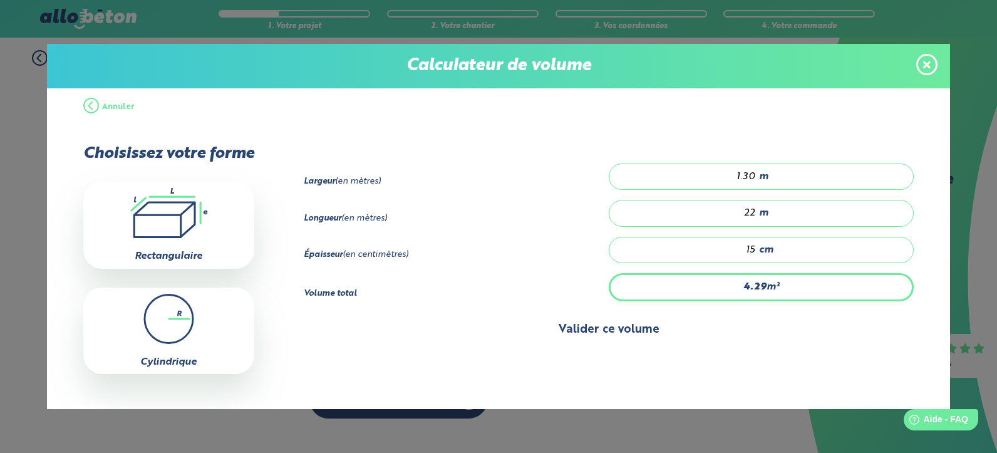
click at [582, 327] on button "Valider ce volume" at bounding box center [609, 330] width 610 height 32
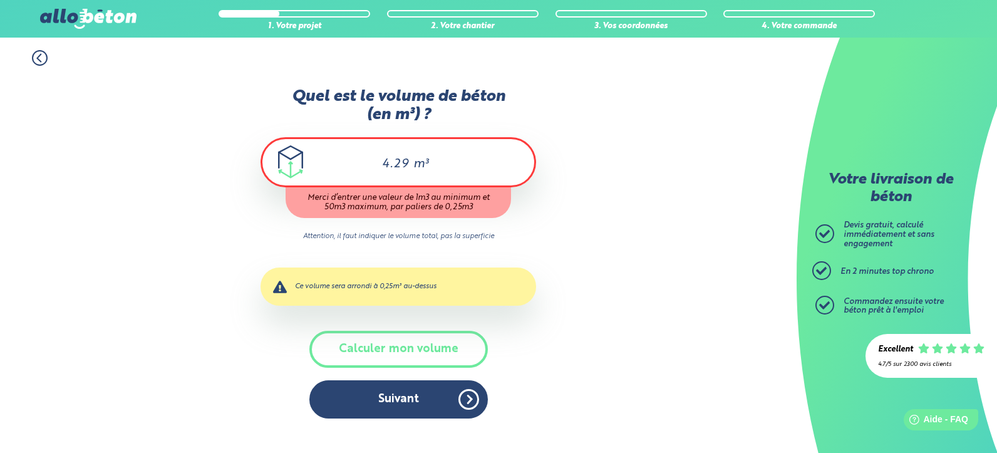
click at [399, 160] on input "4.29" at bounding box center [389, 164] width 42 height 15
click at [384, 196] on div "Merci d’entrer une valeur de 1m3 au minimum et 50m3 maximum, par paliers de 0,2…" at bounding box center [397, 202] width 225 height 31
click at [372, 287] on div "Ce volume sera arrondi à 0,25m³ au-dessus" at bounding box center [397, 286] width 275 height 38
click at [39, 61] on icon at bounding box center [40, 58] width 16 height 16
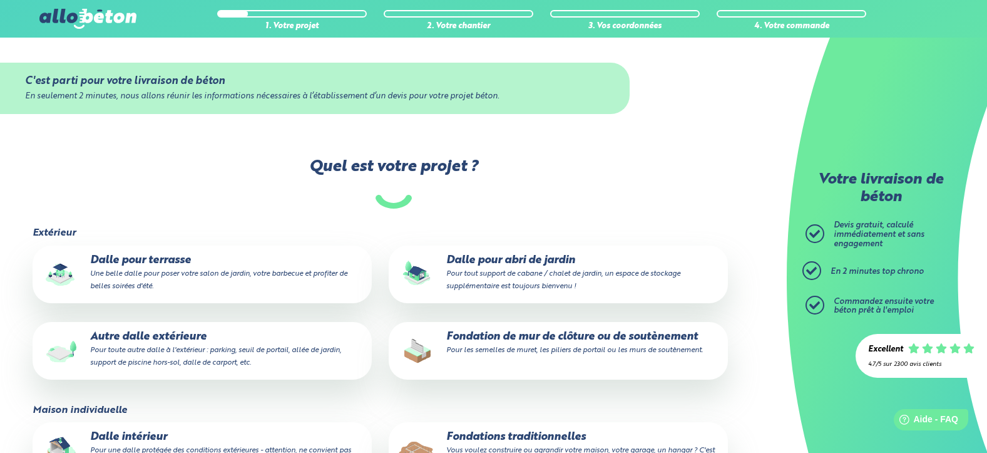
click at [172, 331] on p "Autre dalle extérieure Pour toute autre dalle à l'extérieur : parking, seuil de…" at bounding box center [202, 350] width 322 height 38
click at [0, 0] on input "Autre dalle extérieure Pour toute autre dalle à l'extérieur : parking, seuil de…" at bounding box center [0, 0] width 0 height 0
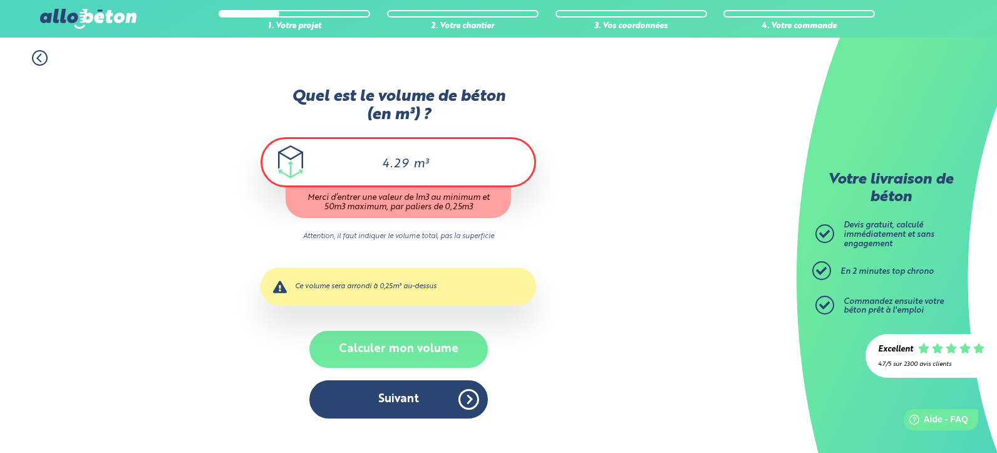
click at [390, 352] on button "Calculer mon volume" at bounding box center [398, 349] width 178 height 37
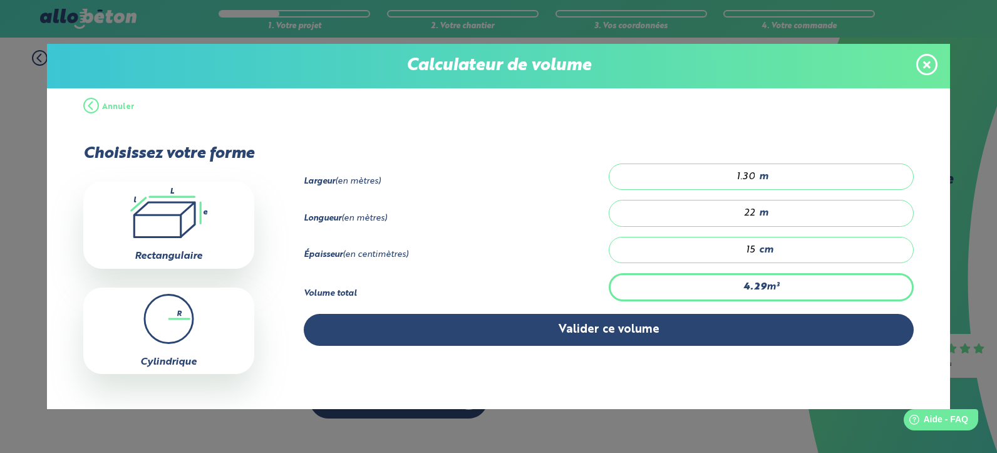
click at [165, 329] on circle at bounding box center [169, 318] width 48 height 48
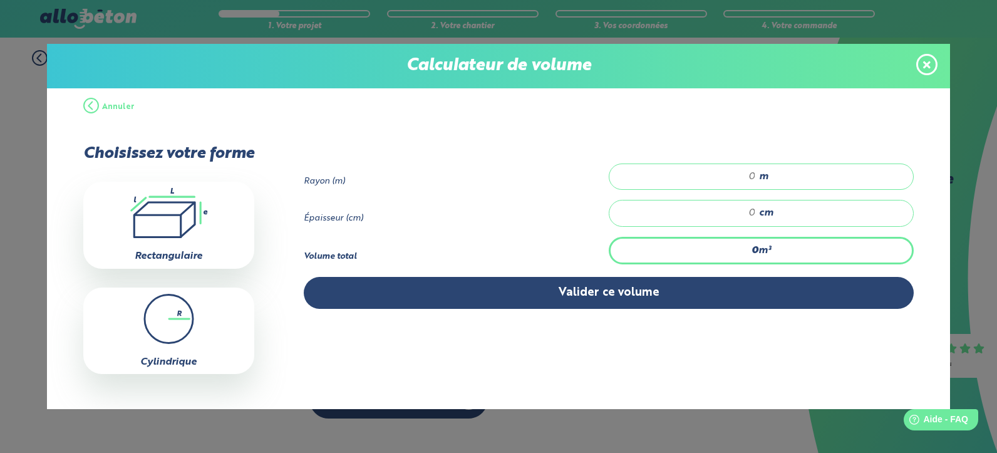
click at [161, 218] on icon ".icon-calc-rectanglea{fill:none;stroke-linecap:round;stroke-width:3px;stroke:#6…" at bounding box center [169, 213] width 158 height 50
type input "4.29"
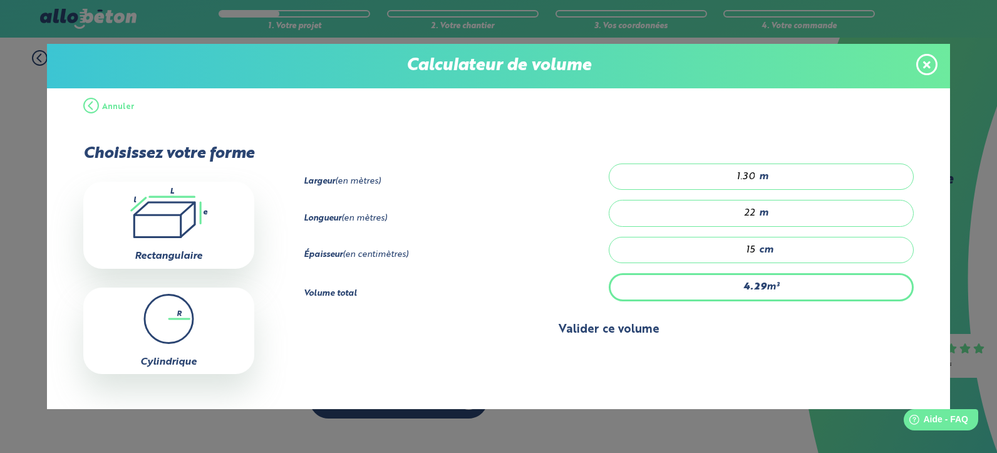
click at [595, 334] on button "Valider ce volume" at bounding box center [609, 330] width 610 height 32
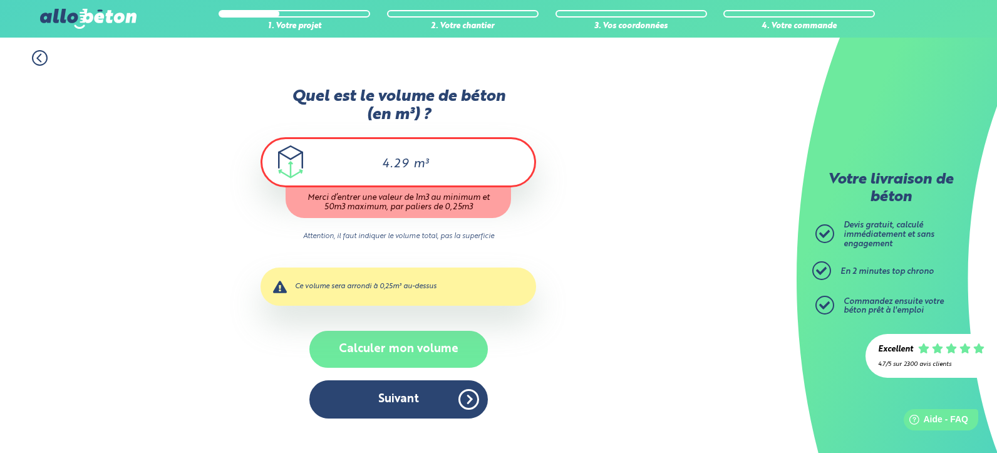
click at [388, 351] on button "Calculer mon volume" at bounding box center [398, 349] width 178 height 37
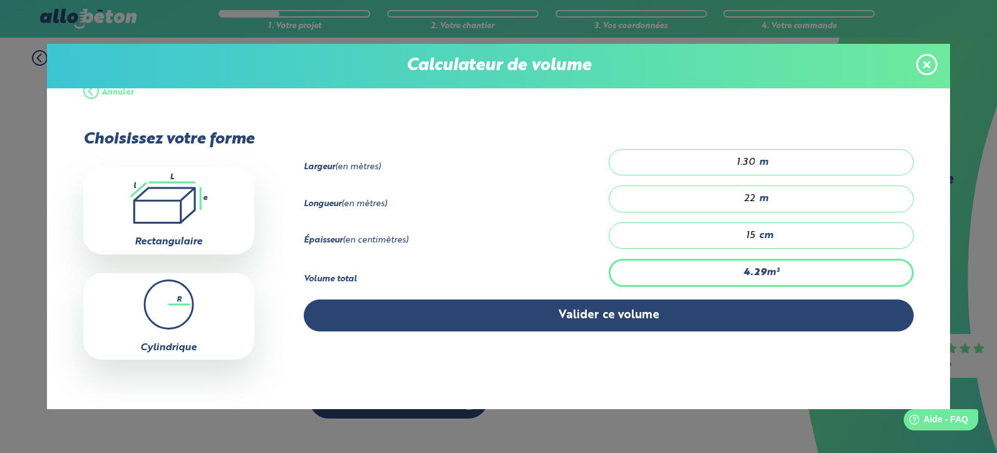
scroll to position [20, 0]
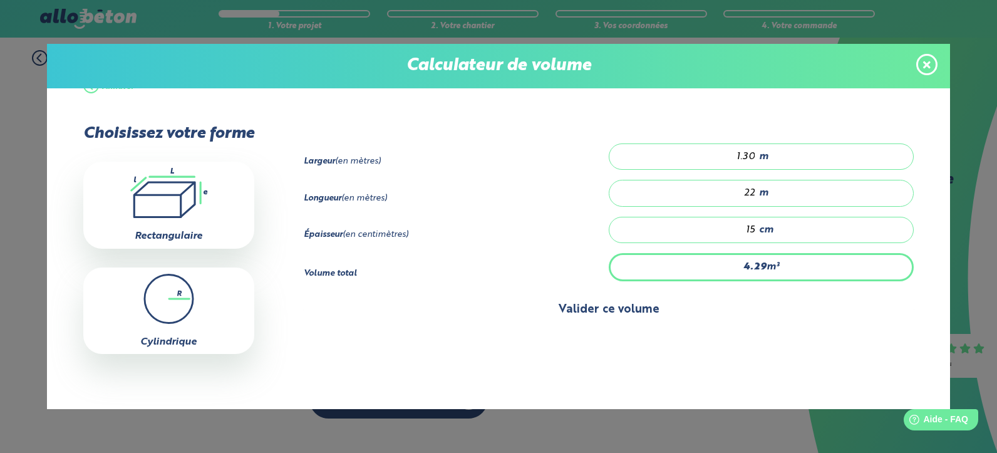
click at [593, 310] on button "Valider ce volume" at bounding box center [609, 310] width 610 height 32
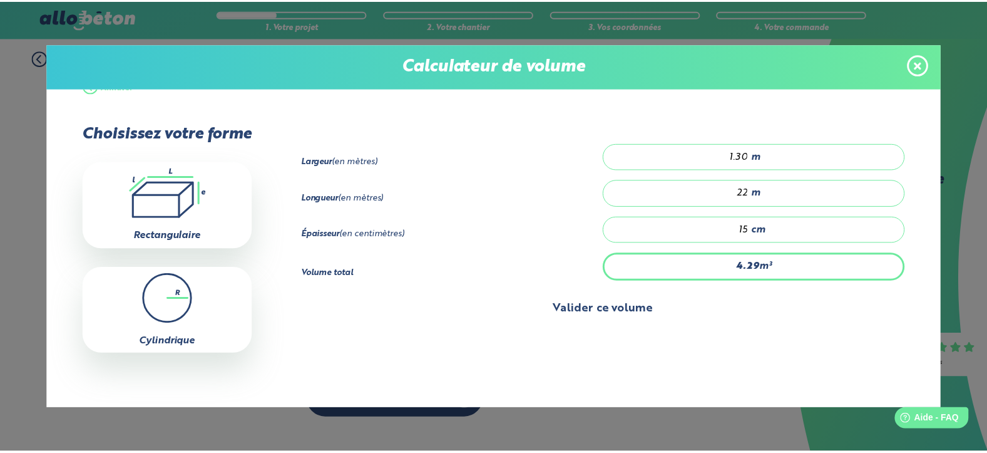
scroll to position [0, 0]
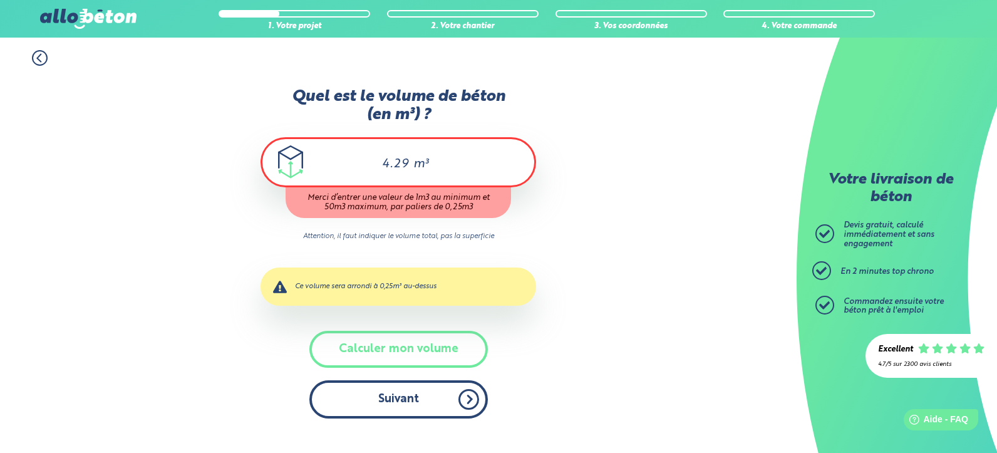
click at [398, 398] on button "Suivant" at bounding box center [398, 399] width 178 height 38
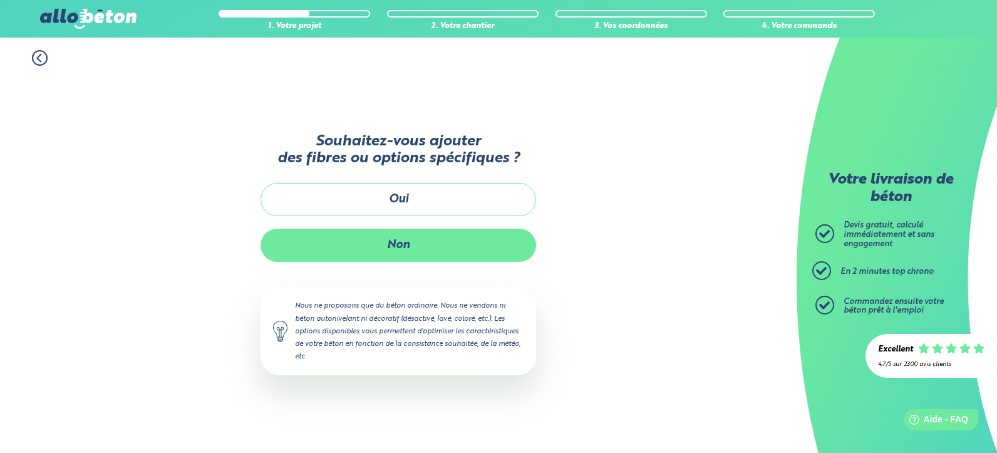
click at [391, 249] on button "Non" at bounding box center [397, 244] width 275 height 33
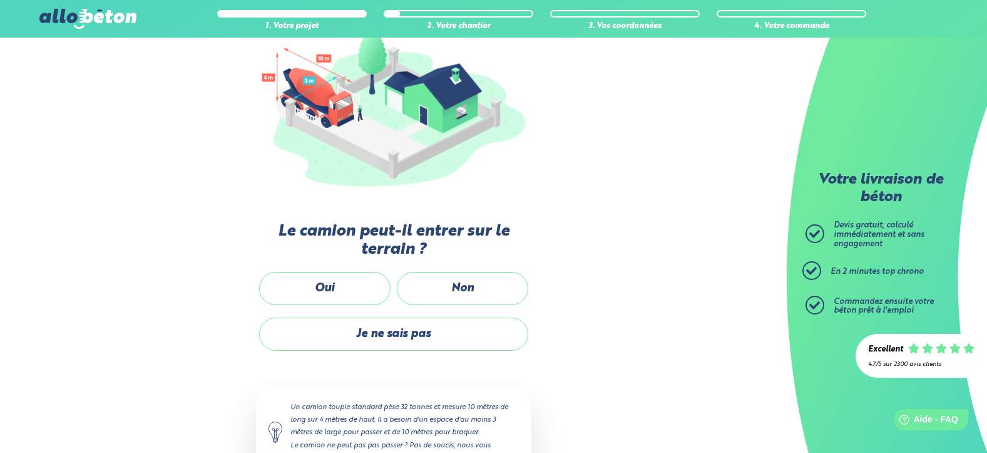
scroll to position [182, 0]
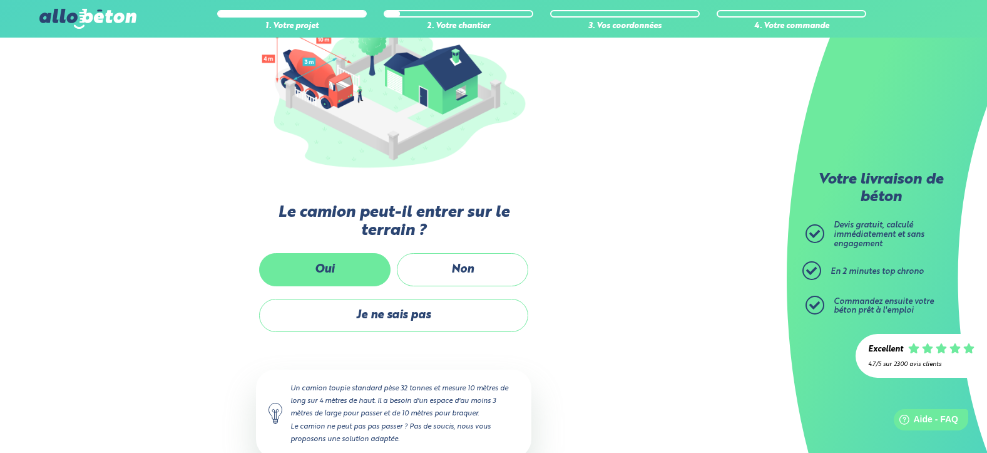
click at [330, 267] on label "Oui" at bounding box center [324, 269] width 131 height 33
click at [0, 0] on input "Oui" at bounding box center [0, 0] width 0 height 0
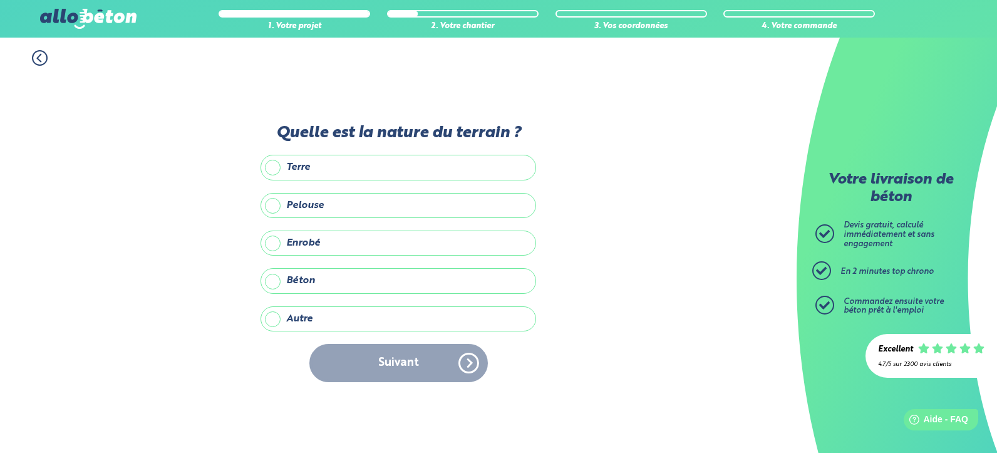
click at [274, 238] on label "Enrobé" at bounding box center [397, 242] width 275 height 25
click at [0, 0] on input "Enrobé" at bounding box center [0, 0] width 0 height 0
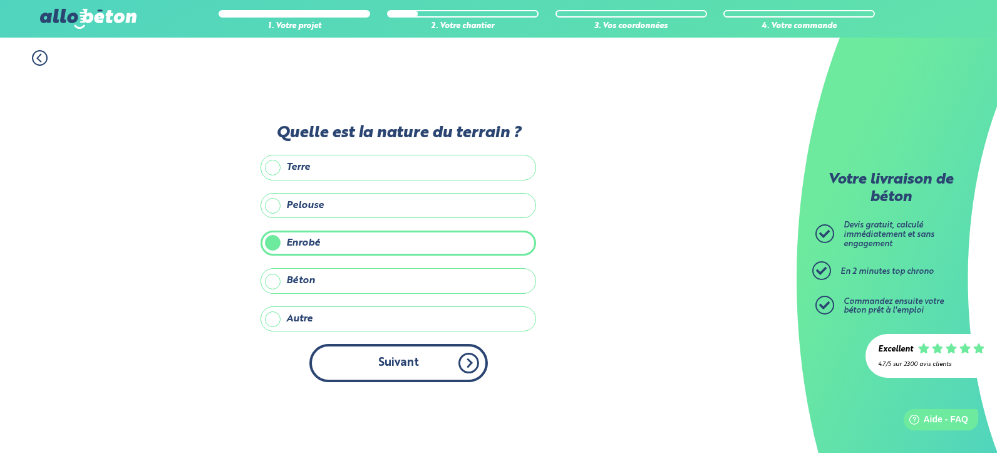
click at [409, 362] on button "Suivant" at bounding box center [398, 363] width 178 height 38
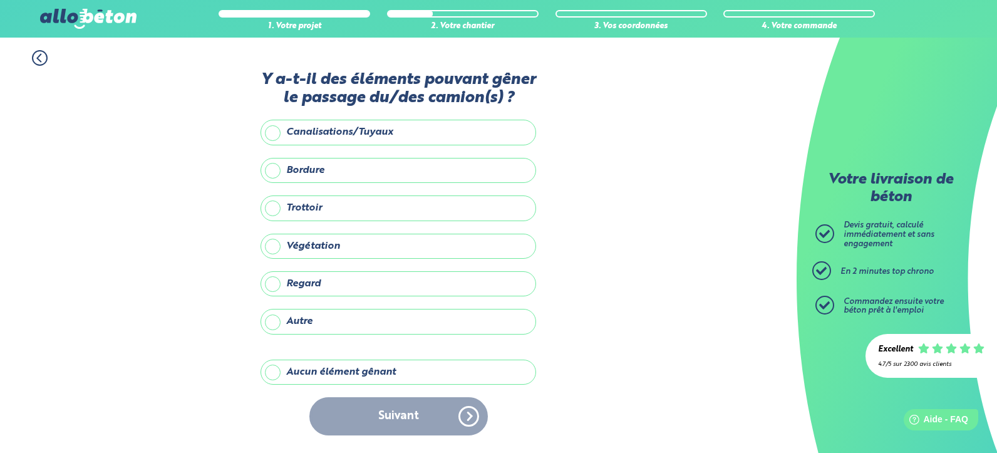
click at [275, 209] on label "Trottoir" at bounding box center [397, 207] width 275 height 25
click at [0, 0] on input "Trottoir" at bounding box center [0, 0] width 0 height 0
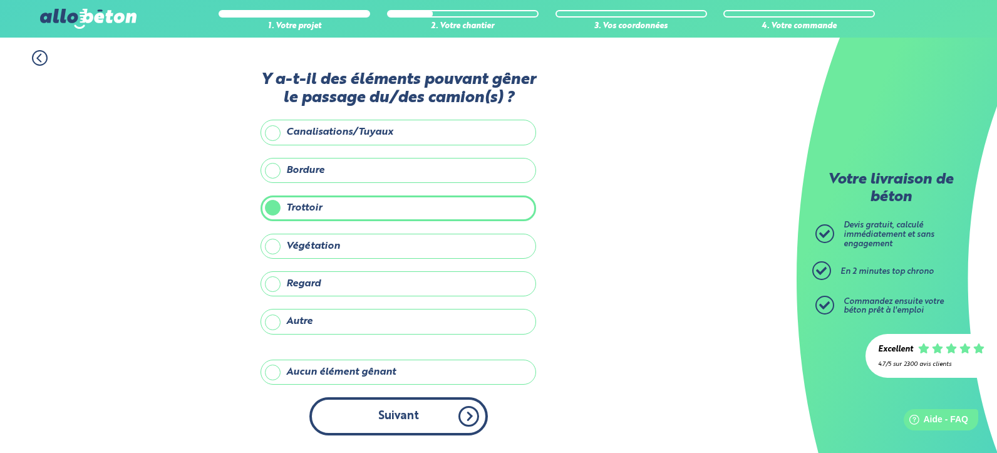
click at [409, 418] on button "Suivant" at bounding box center [398, 416] width 178 height 38
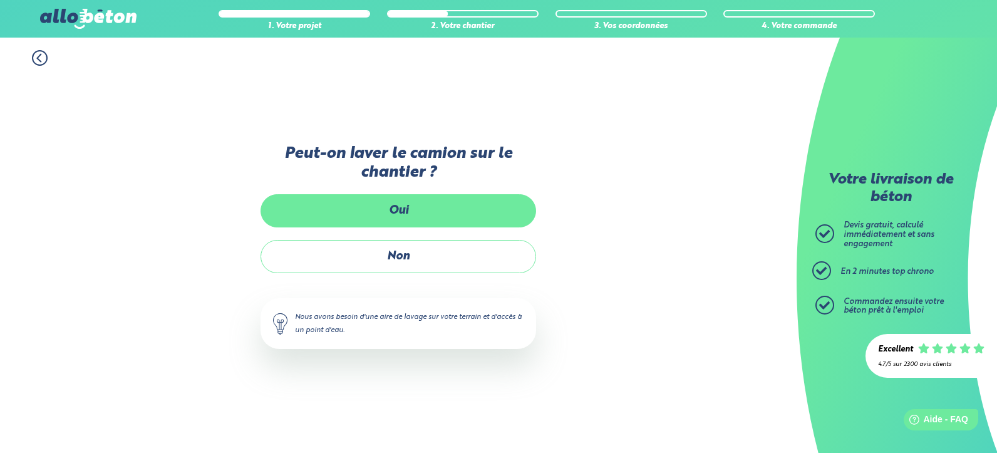
click at [401, 215] on label "Oui" at bounding box center [397, 210] width 275 height 33
click at [0, 0] on input "Oui" at bounding box center [0, 0] width 0 height 0
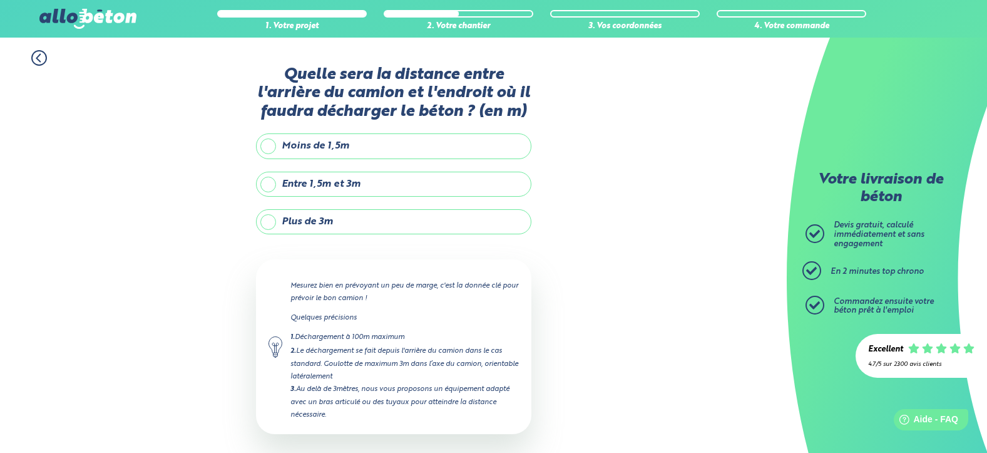
click at [269, 222] on label "Plus de 3m" at bounding box center [393, 221] width 275 height 25
click at [0, 0] on input "Plus de 3m" at bounding box center [0, 0] width 0 height 0
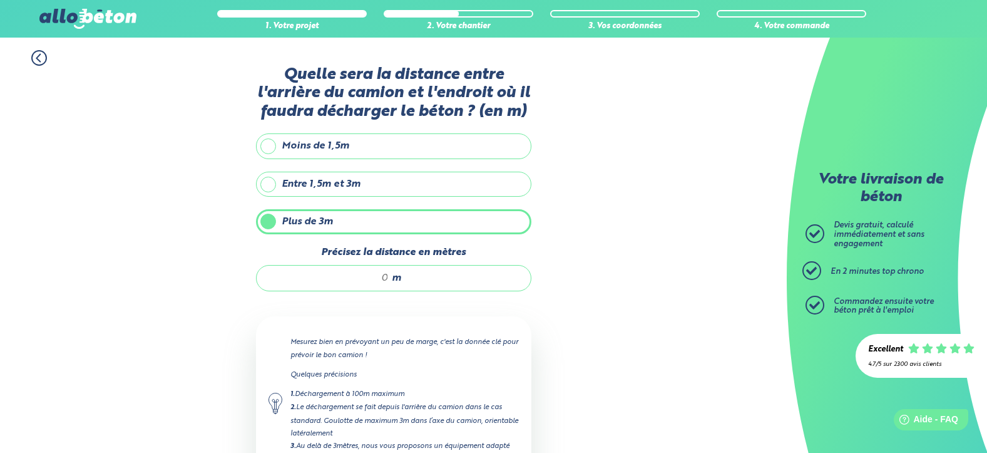
click at [393, 278] on span "m" at bounding box center [396, 277] width 9 height 11
type input "6"
click at [577, 274] on div "1. Votre projet 2. Votre chantier 3. Vos coordonnées 4. Votre commande Quelle s…" at bounding box center [393, 302] width 787 height 529
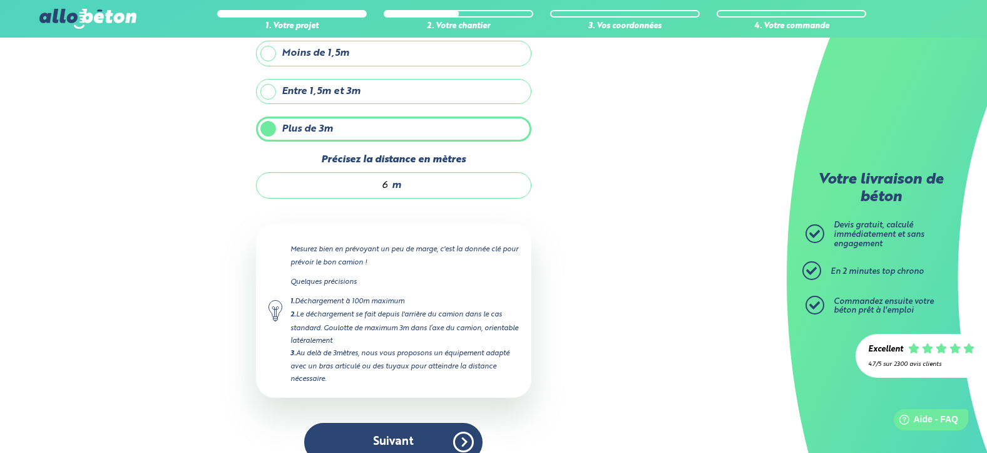
scroll to position [114, 0]
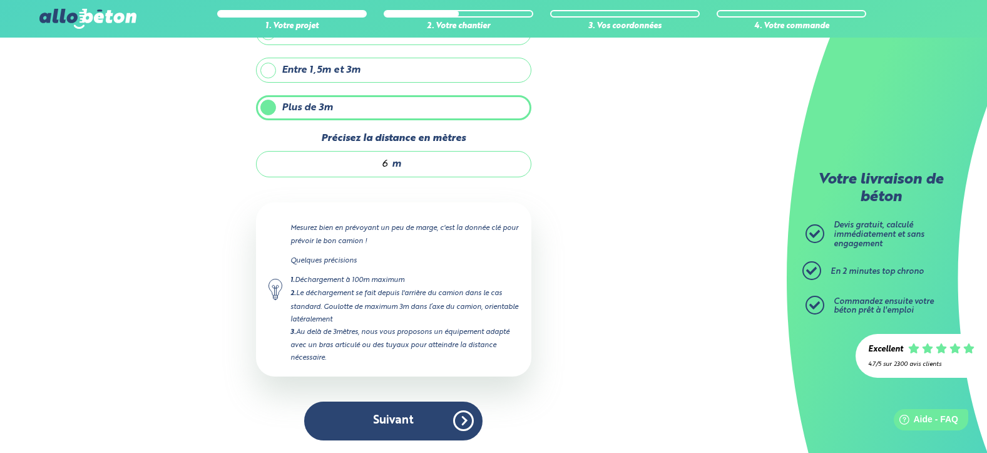
click at [391, 164] on div "6 m" at bounding box center [393, 164] width 275 height 26
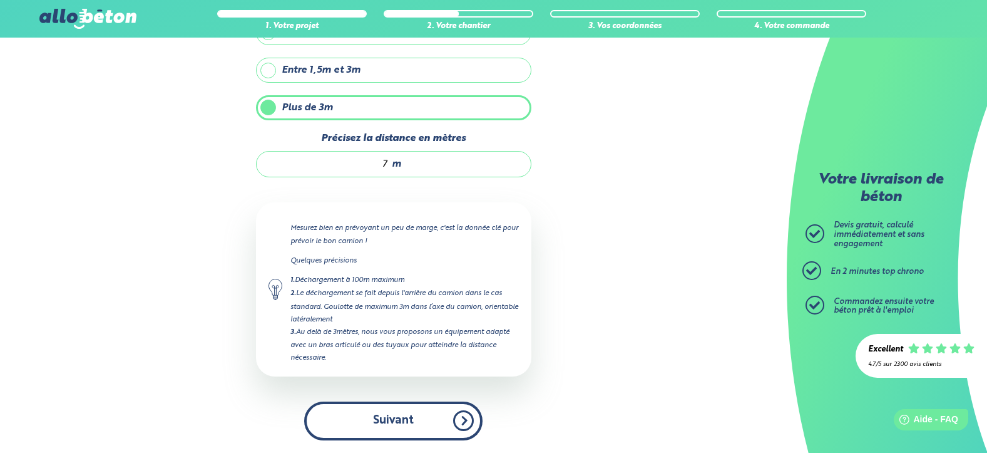
type input "7"
click at [396, 422] on button "Suivant" at bounding box center [393, 420] width 178 height 38
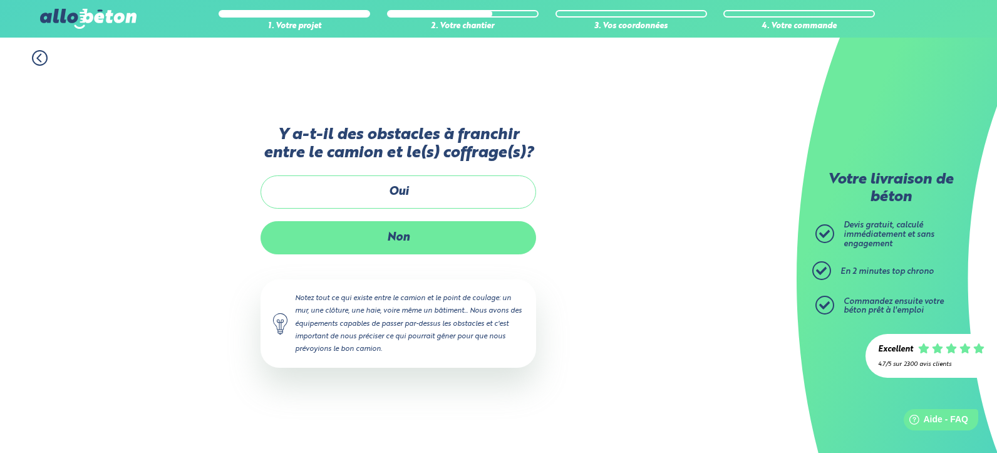
click at [401, 235] on label "Non" at bounding box center [397, 237] width 275 height 33
click at [0, 0] on input "Non" at bounding box center [0, 0] width 0 height 0
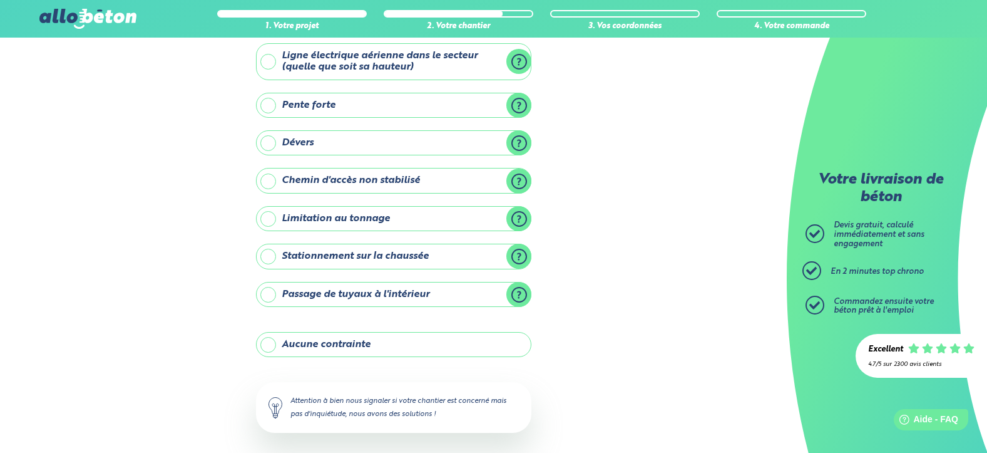
scroll to position [86, 0]
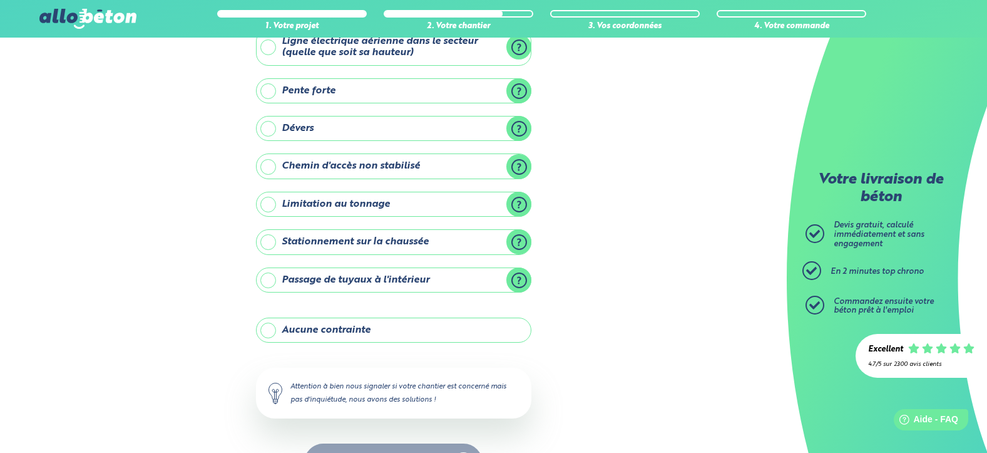
click at [325, 330] on label "Aucune contrainte" at bounding box center [393, 329] width 275 height 25
click at [0, 0] on input "Aucune contrainte" at bounding box center [0, 0] width 0 height 0
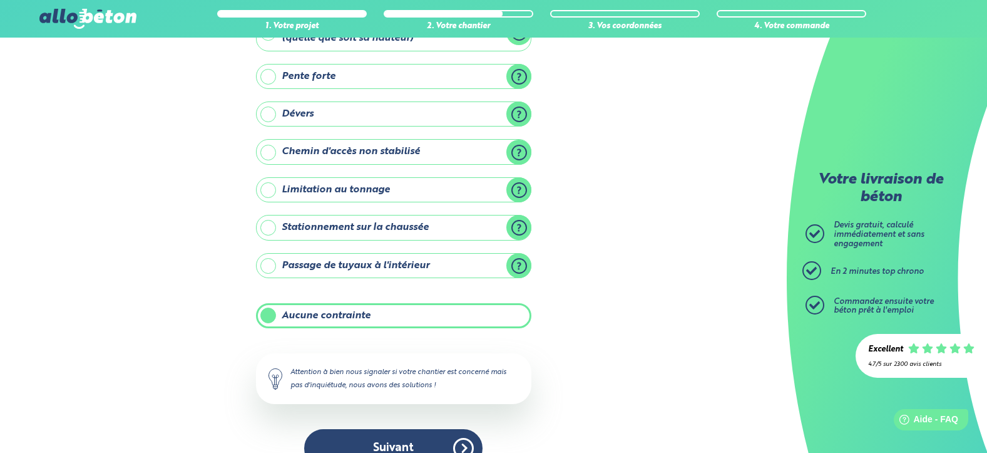
scroll to position [128, 0]
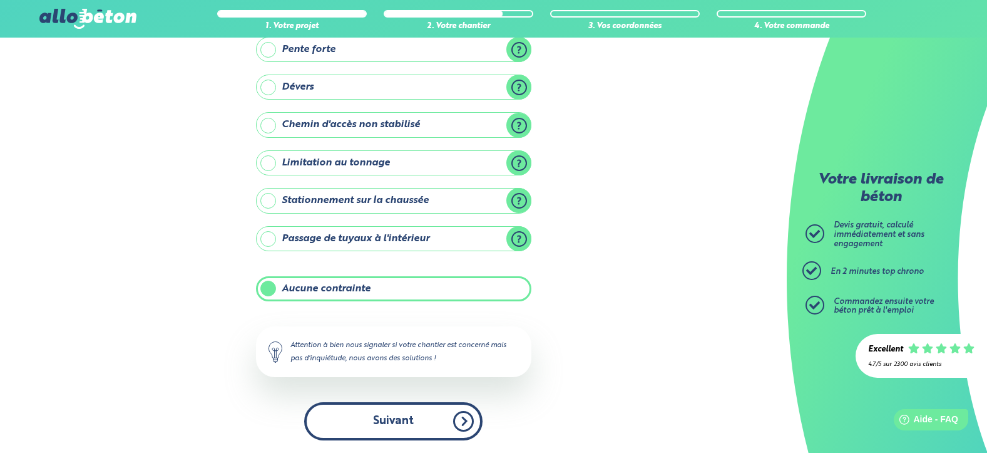
click at [396, 417] on button "Suivant" at bounding box center [393, 421] width 178 height 38
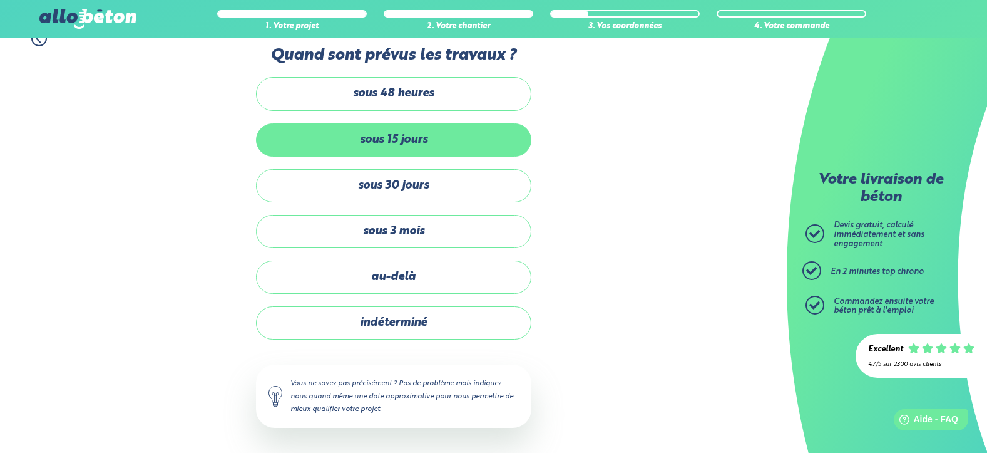
click at [388, 141] on label "sous 15 jours" at bounding box center [393, 139] width 275 height 33
click at [0, 0] on input "sous 15 jours" at bounding box center [0, 0] width 0 height 0
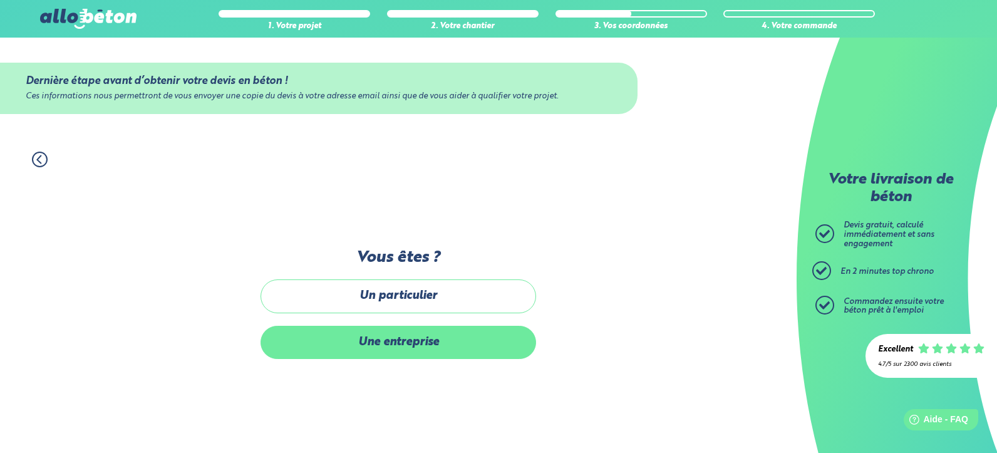
click at [388, 346] on label "Une entreprise" at bounding box center [397, 342] width 275 height 33
click at [0, 0] on input "Une entreprise" at bounding box center [0, 0] width 0 height 0
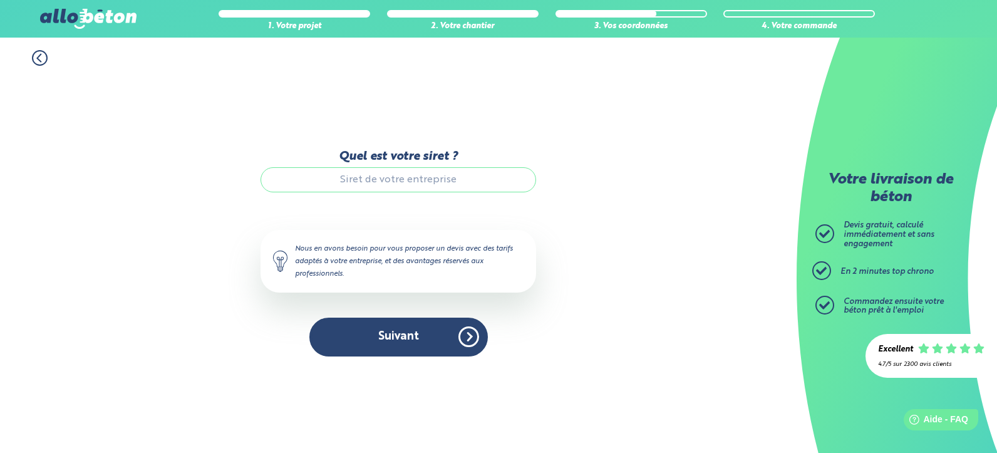
click at [354, 178] on input "Quel est votre siret ?" at bounding box center [397, 179] width 275 height 25
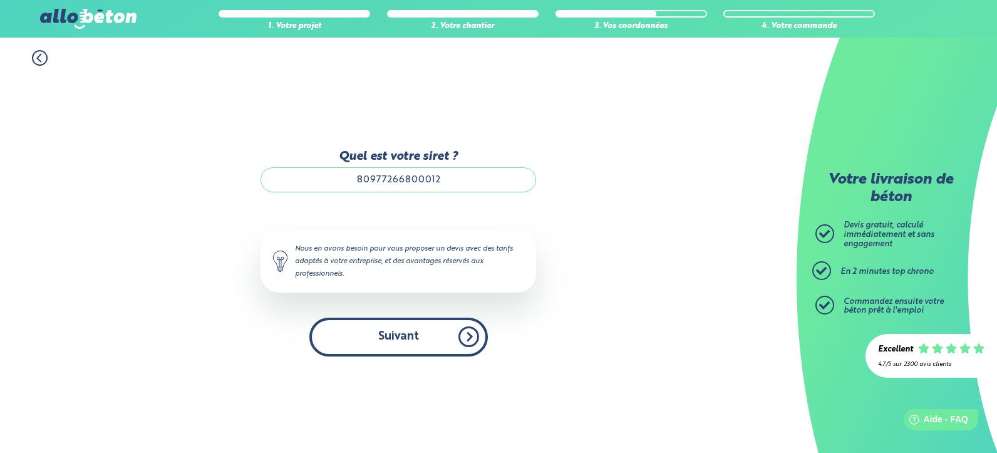
type input "80977266800012"
click at [394, 337] on button "Suivant" at bounding box center [398, 336] width 178 height 38
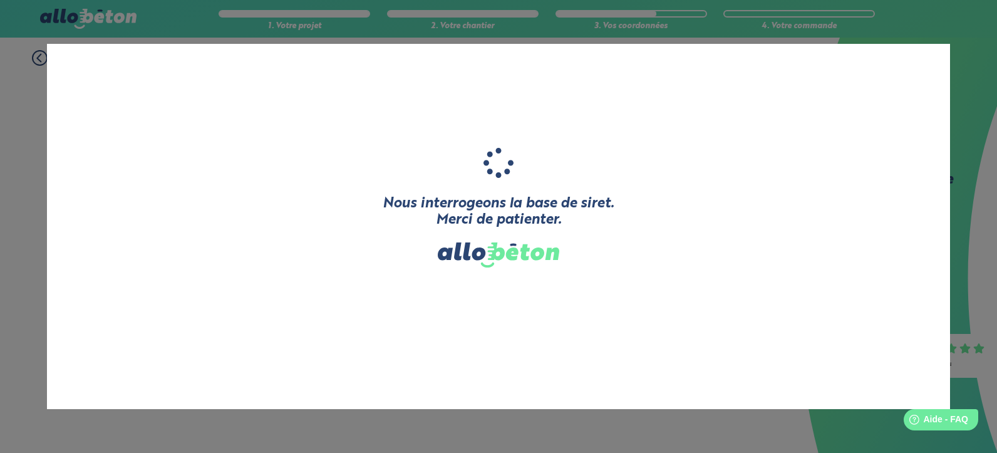
type input "PALE-BAT"
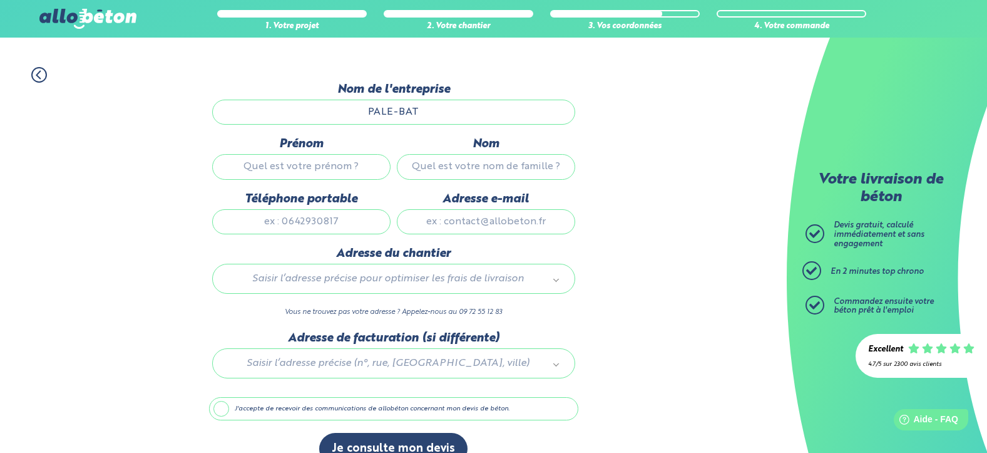
scroll to position [100, 0]
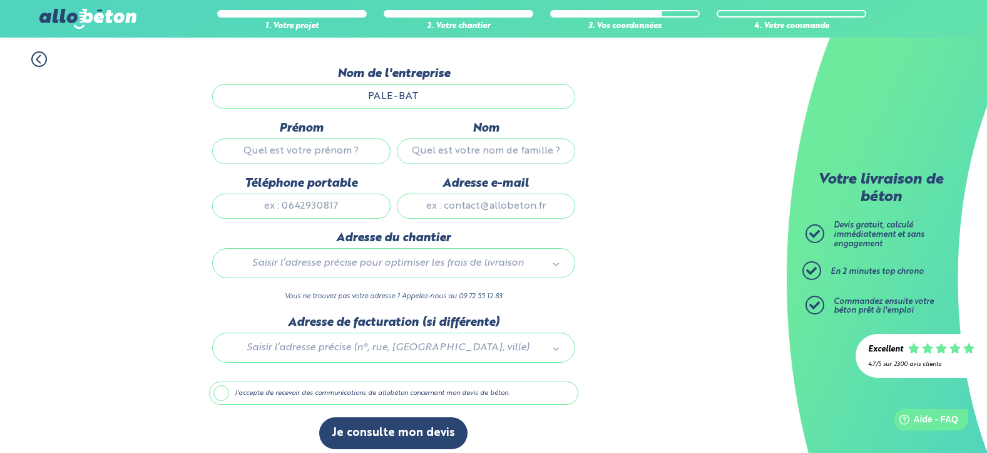
click at [276, 153] on input "Prénom" at bounding box center [301, 150] width 178 height 25
type input "pale"
click at [476, 149] on input "Nom" at bounding box center [486, 150] width 178 height 25
type input "yildiz"
click at [308, 207] on input "Téléphone portable" at bounding box center [301, 205] width 178 height 25
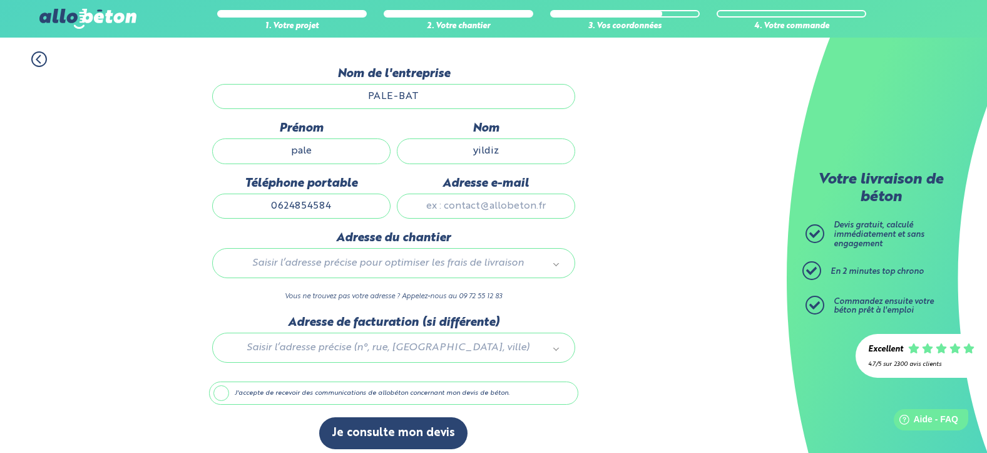
type input "0624854584"
click at [458, 205] on input "Adresse e-mail" at bounding box center [486, 205] width 178 height 25
type input "[EMAIL_ADDRESS][DOMAIN_NAME]"
click at [604, 234] on div "1. Votre projet 2. Votre chantier 3. Vos coordonnées 4. Votre commande Dernière…" at bounding box center [393, 250] width 787 height 423
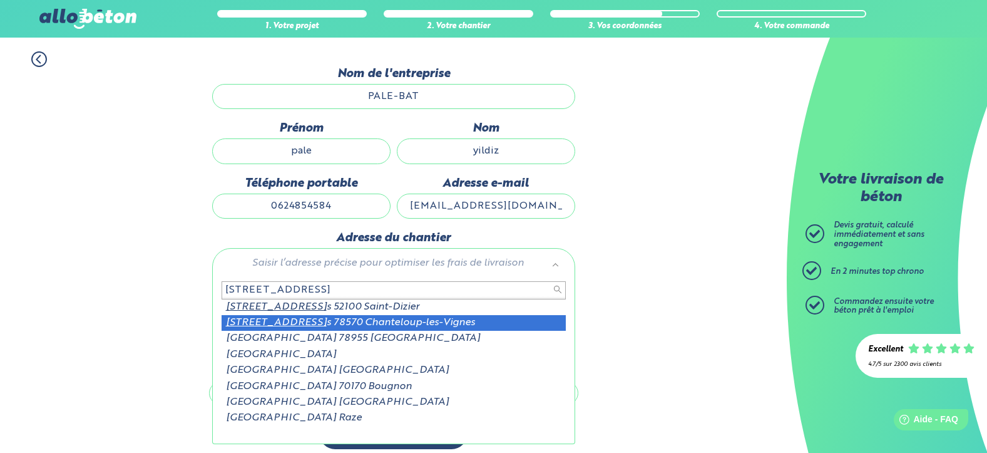
type input "[STREET_ADDRESS]"
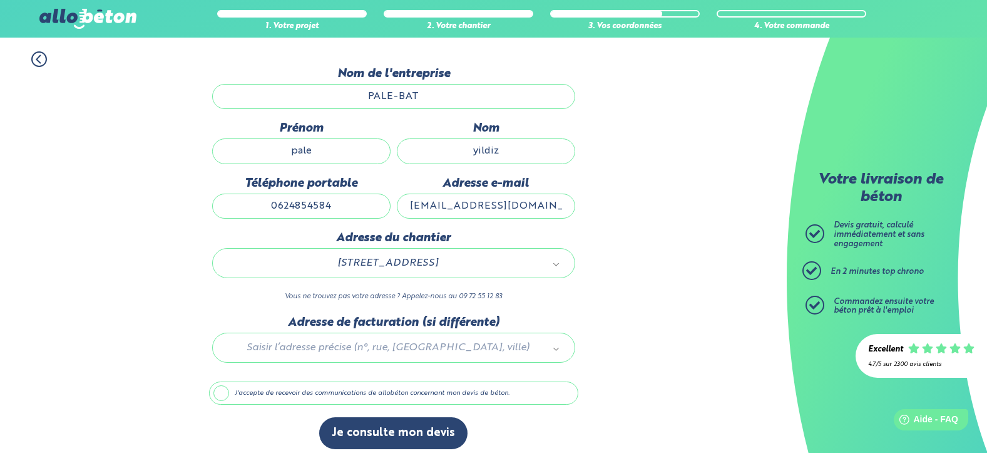
scroll to position [109, 0]
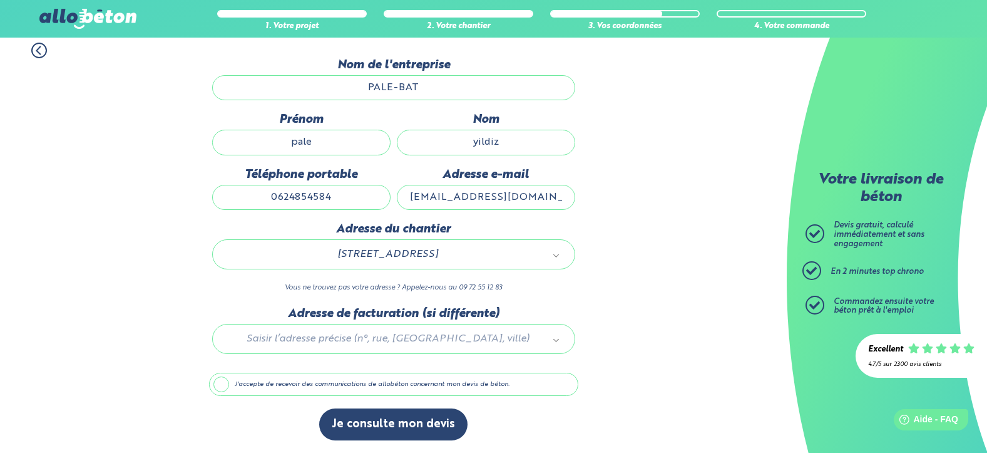
click at [339, 338] on div at bounding box center [393, 336] width 369 height 59
type input "1"
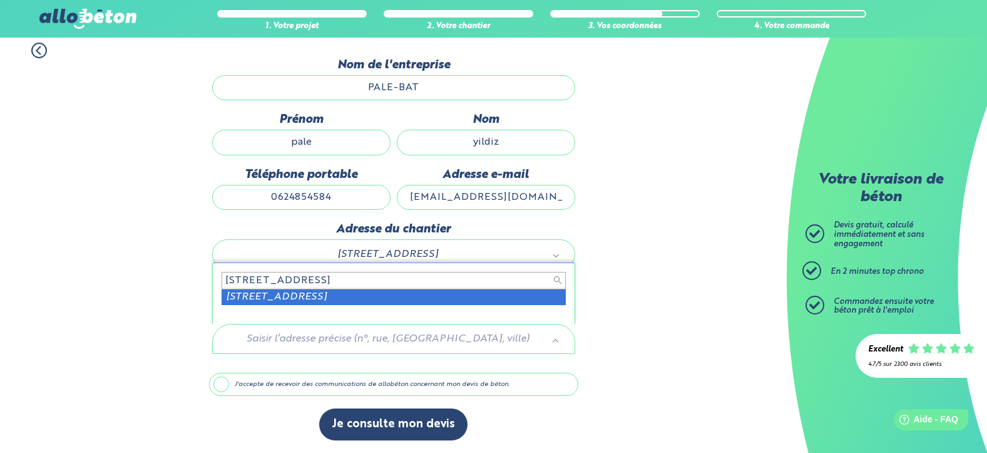
type input "[STREET_ADDRESS]"
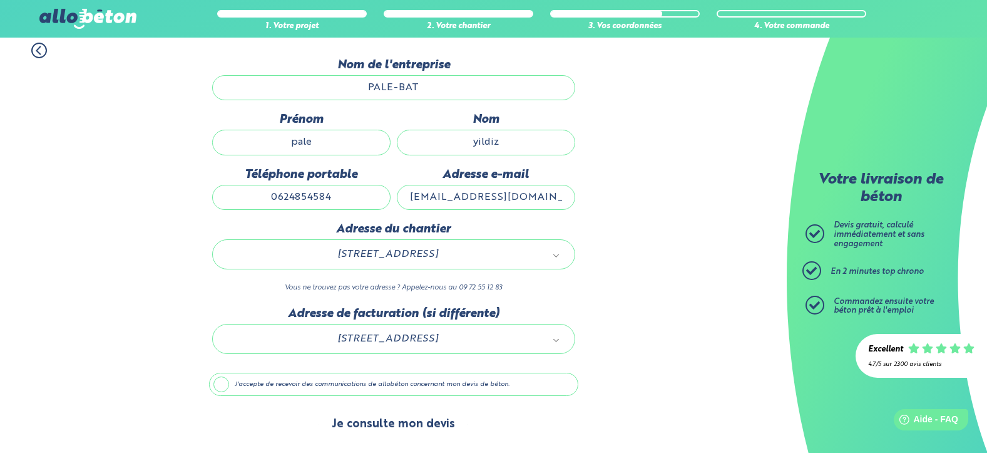
click at [389, 425] on button "Je consulte mon devis" at bounding box center [393, 424] width 148 height 32
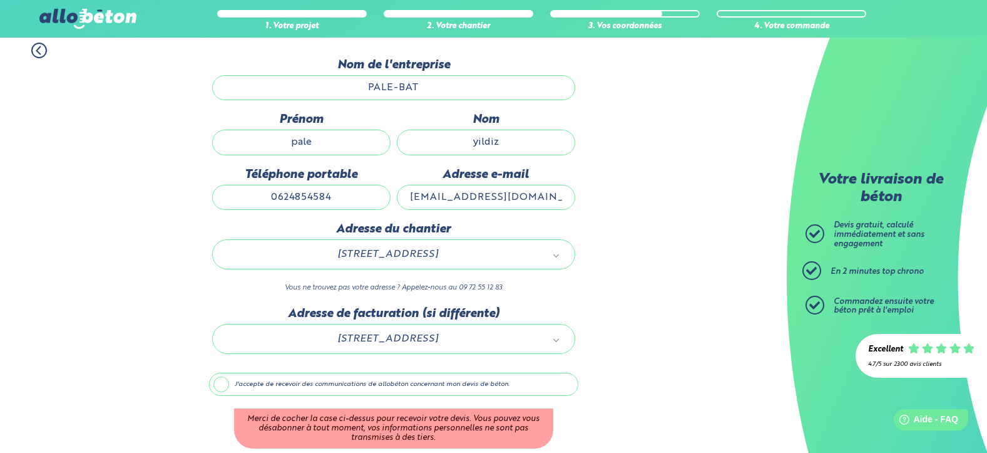
scroll to position [162, 0]
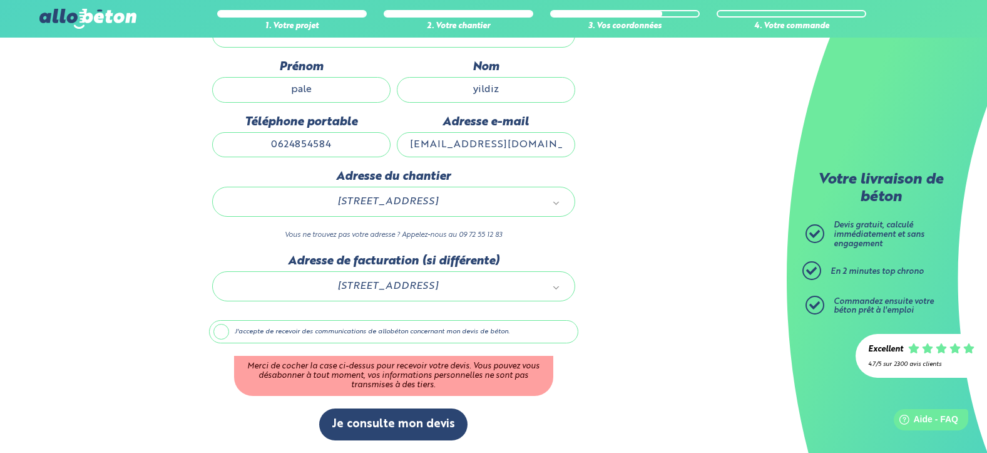
click at [223, 334] on label "J'accepte de recevoir des communications de allobéton concernant mon devis de b…" at bounding box center [393, 332] width 369 height 24
click at [0, 0] on input "J'accepte de recevoir des communications de allobéton concernant mon devis de b…" at bounding box center [0, 0] width 0 height 0
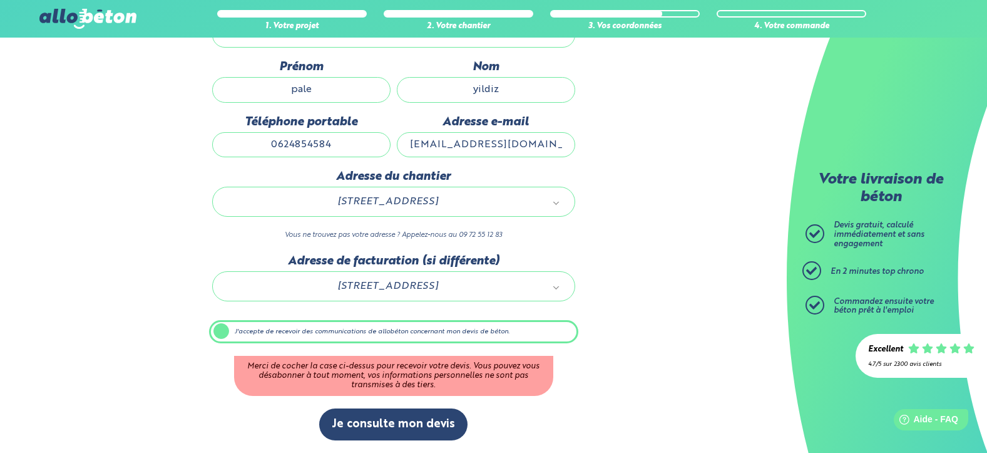
scroll to position [109, 0]
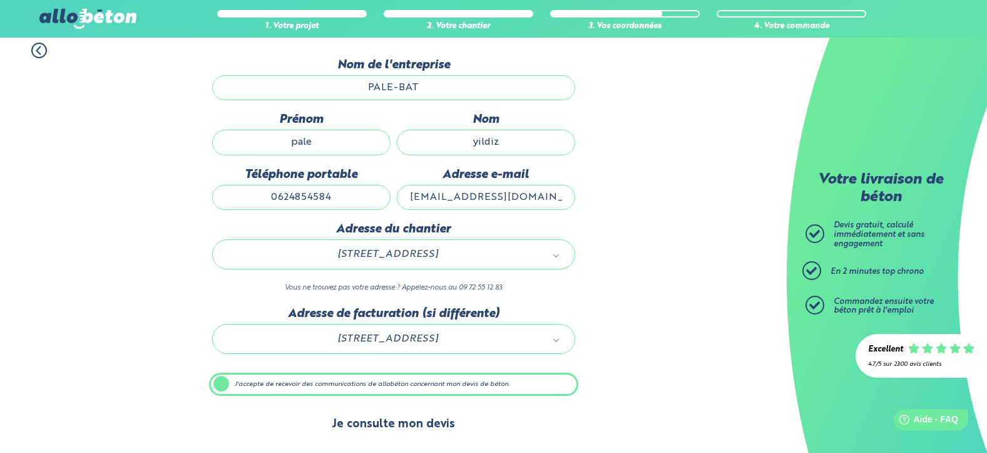
click at [382, 424] on button "Je consulte mon devis" at bounding box center [393, 424] width 148 height 32
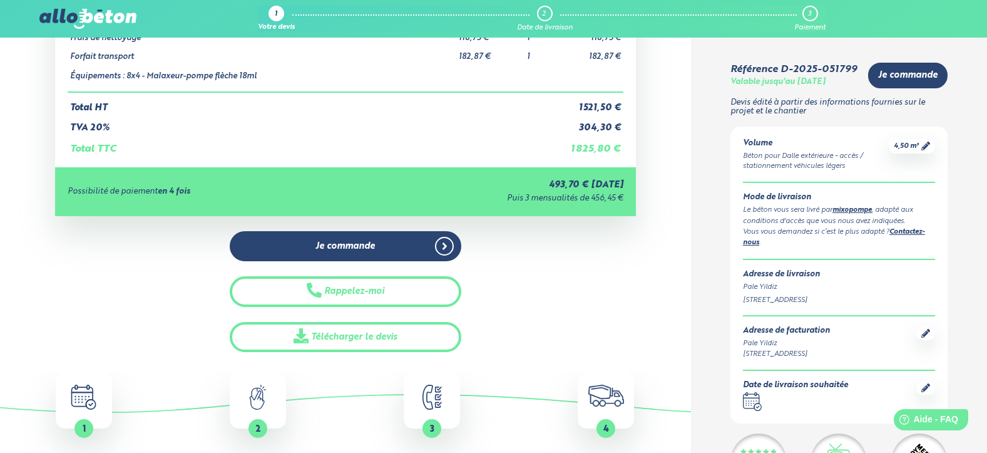
scroll to position [275, 0]
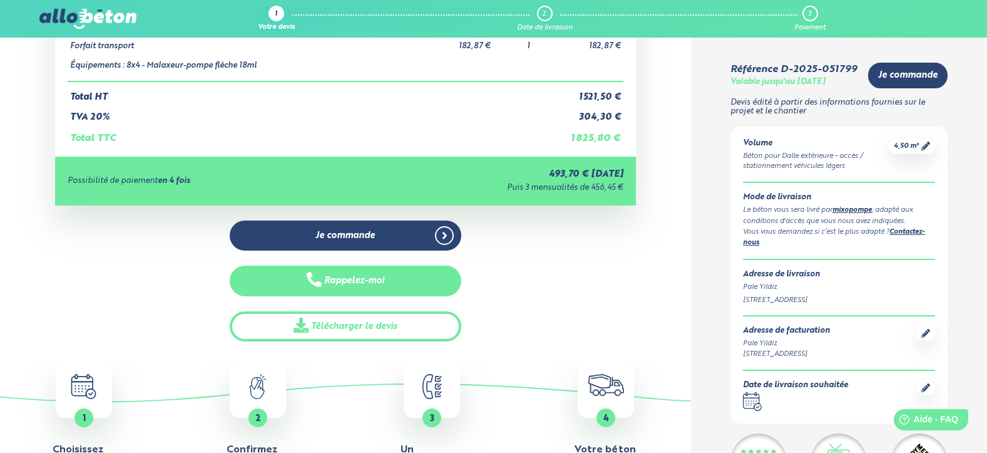
click at [349, 283] on button "Rappelez-moi" at bounding box center [346, 280] width 232 height 31
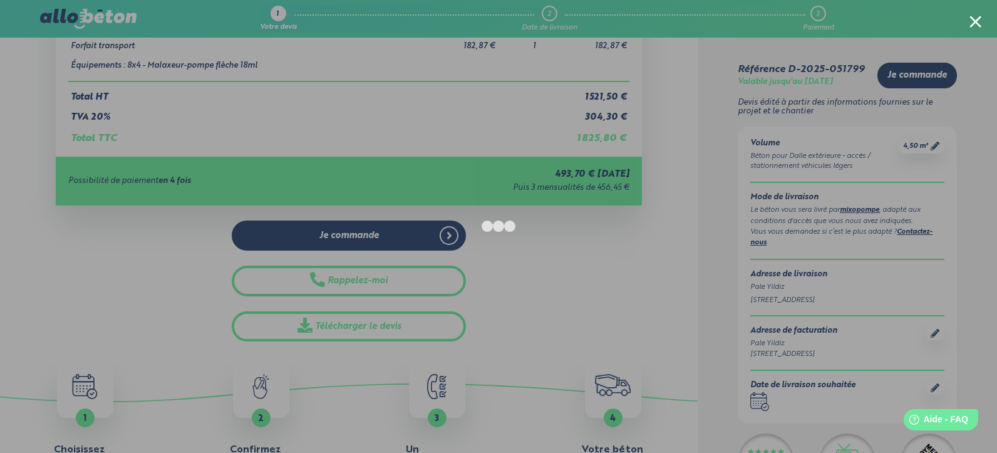
click at [64, 192] on div at bounding box center [498, 226] width 997 height 453
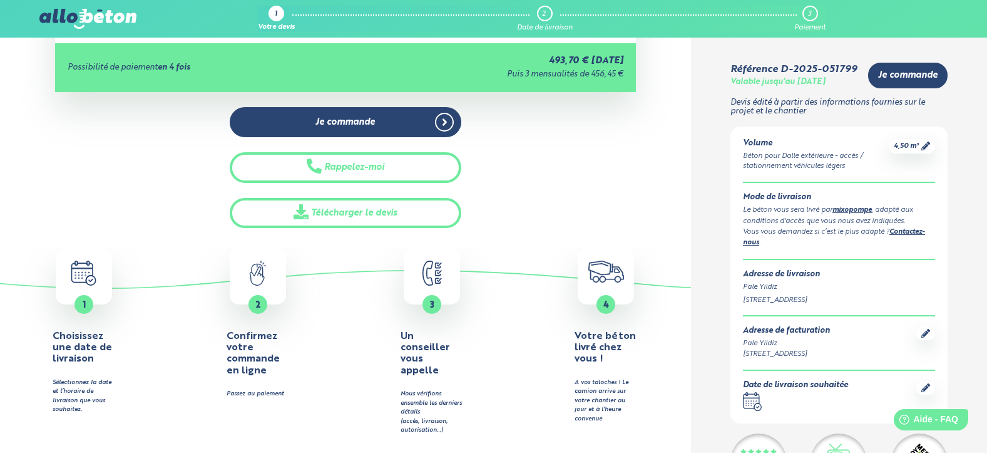
scroll to position [399, 0]
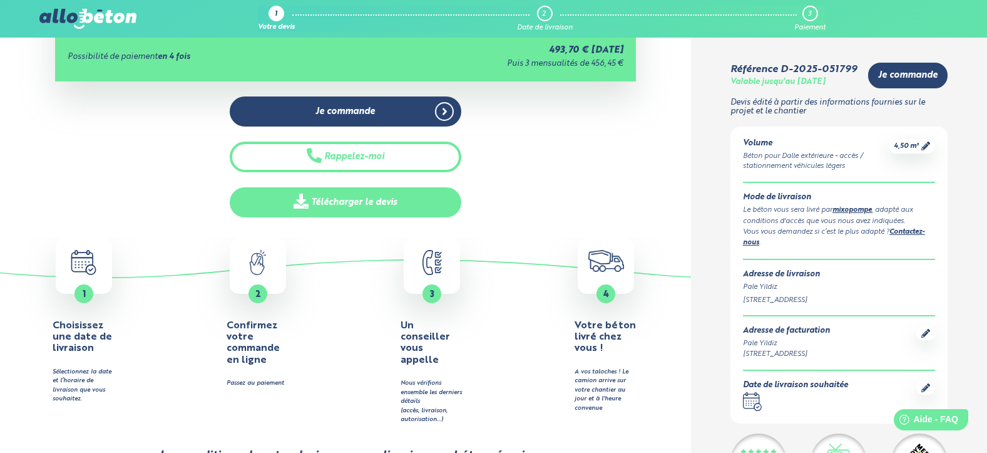
click at [327, 199] on link "Télécharger le devis" at bounding box center [346, 202] width 232 height 31
